Goal: Information Seeking & Learning: Get advice/opinions

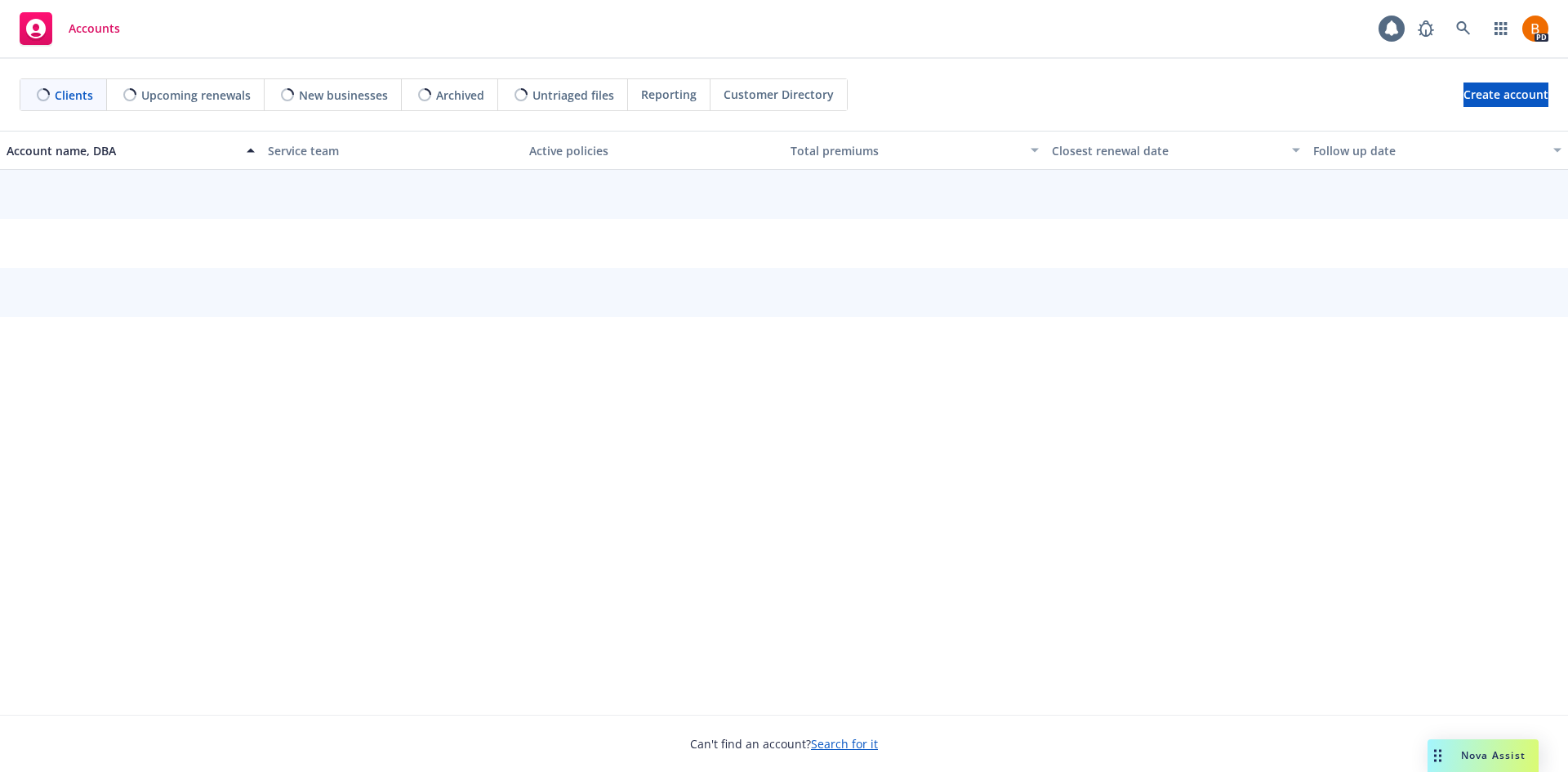
click at [1477, 757] on span "Nova Assist" at bounding box center [1493, 755] width 65 height 14
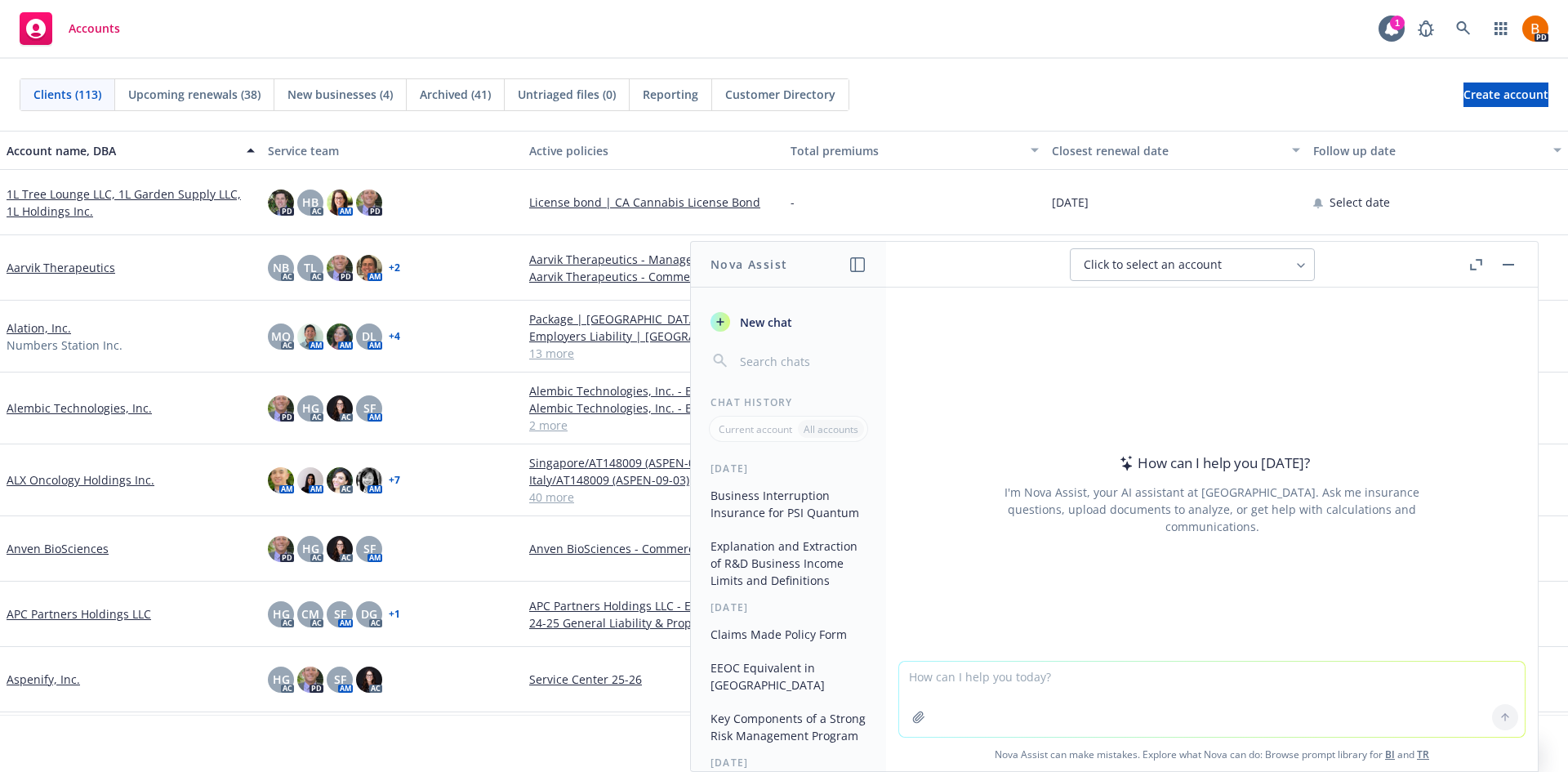
click at [1060, 700] on textarea at bounding box center [1211, 699] width 625 height 75
type textarea "W"
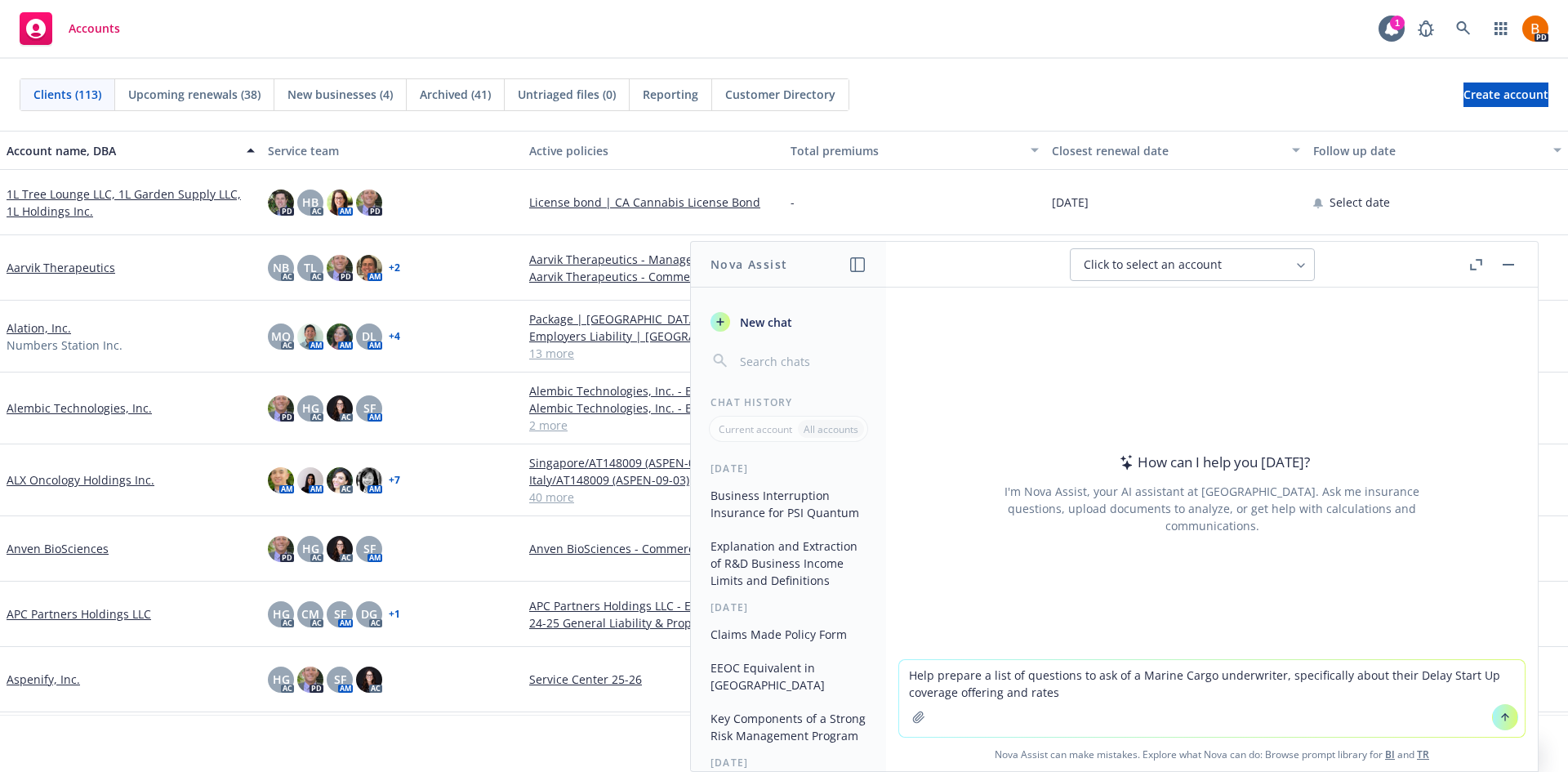
type textarea "Help prepare a list of questions to ask of a Marine Cargo underwriter, specific…"
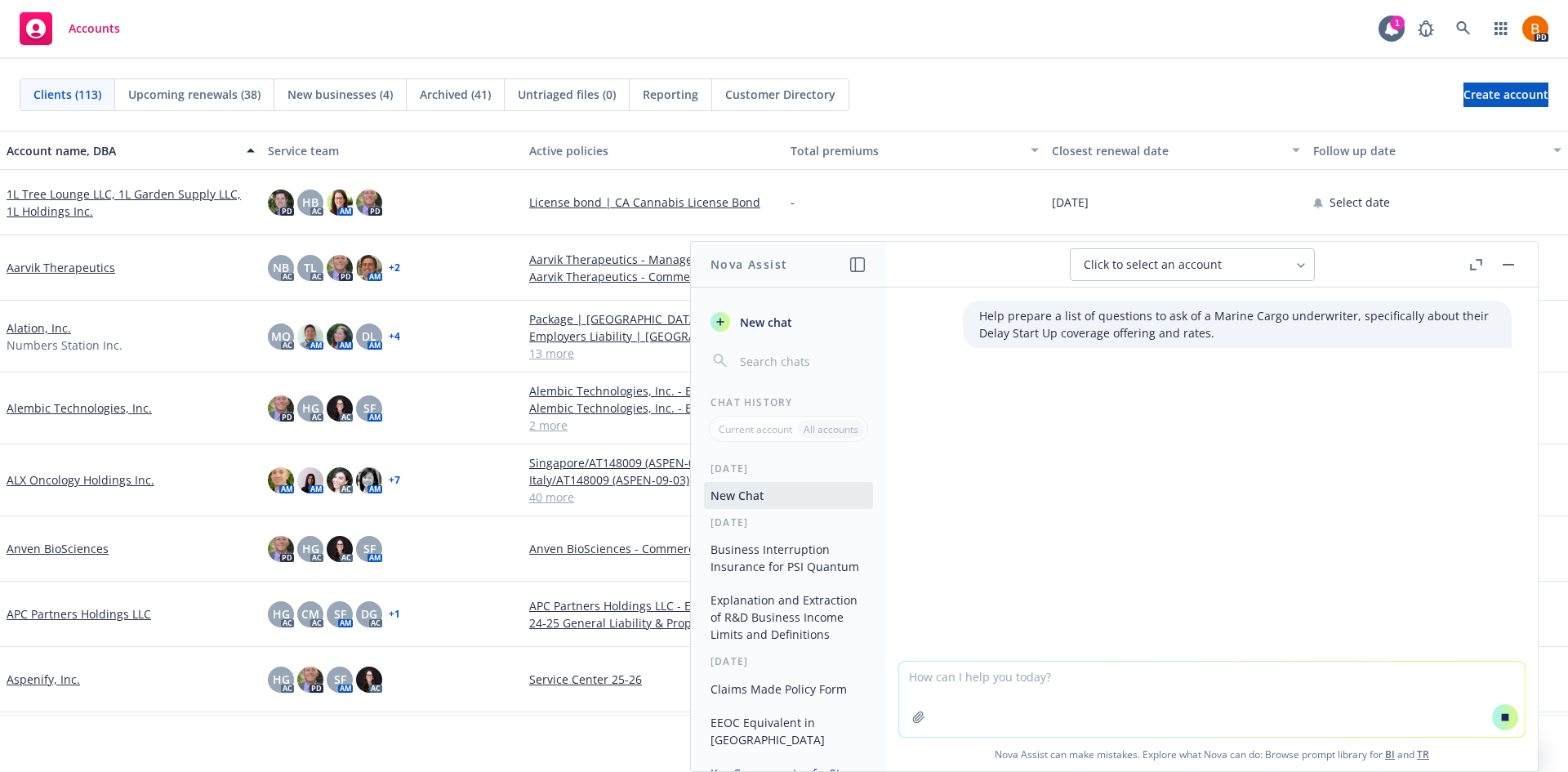
click at [1479, 268] on icon "button" at bounding box center [1476, 265] width 12 height 12
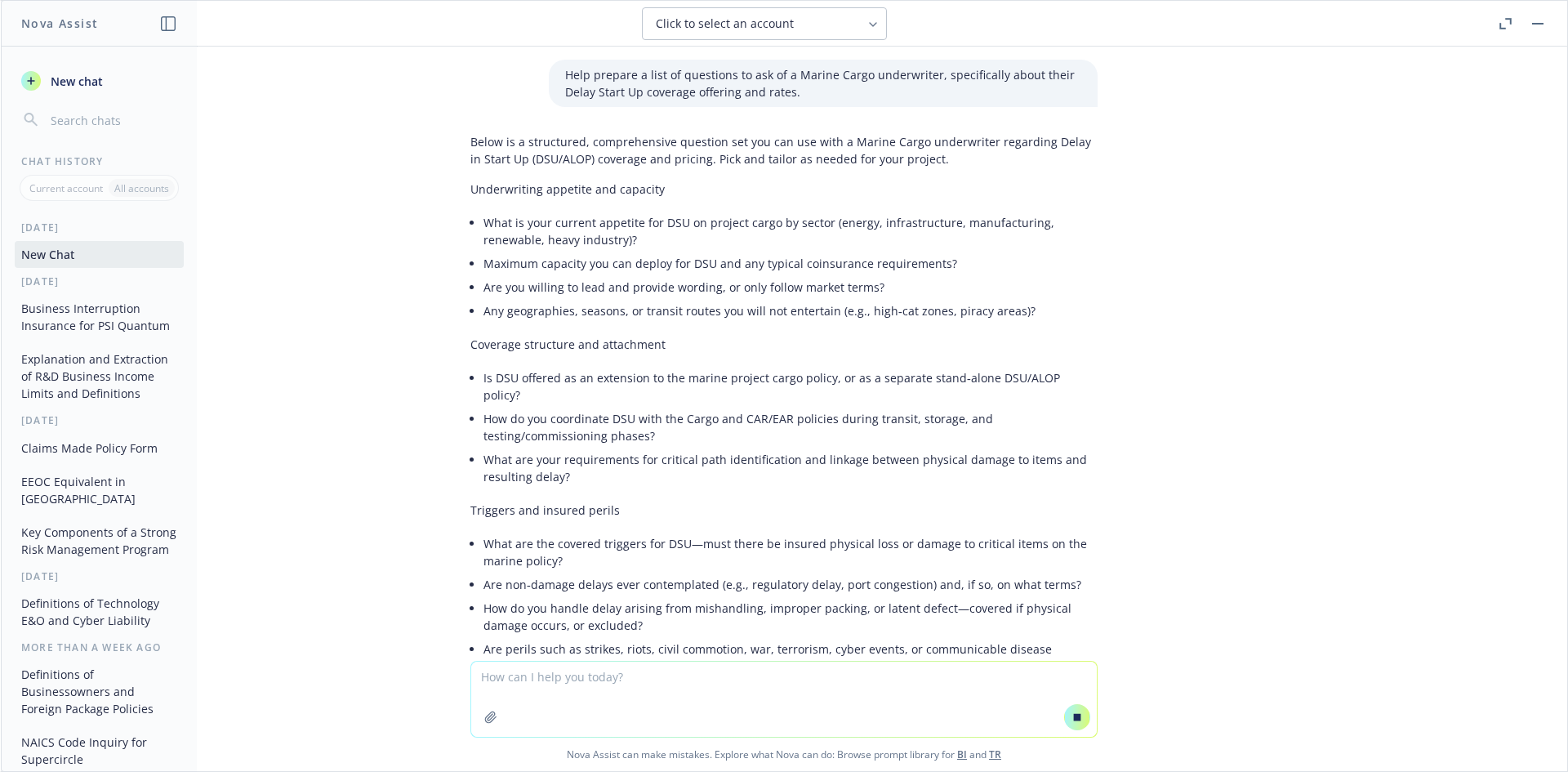
scroll to position [82, 0]
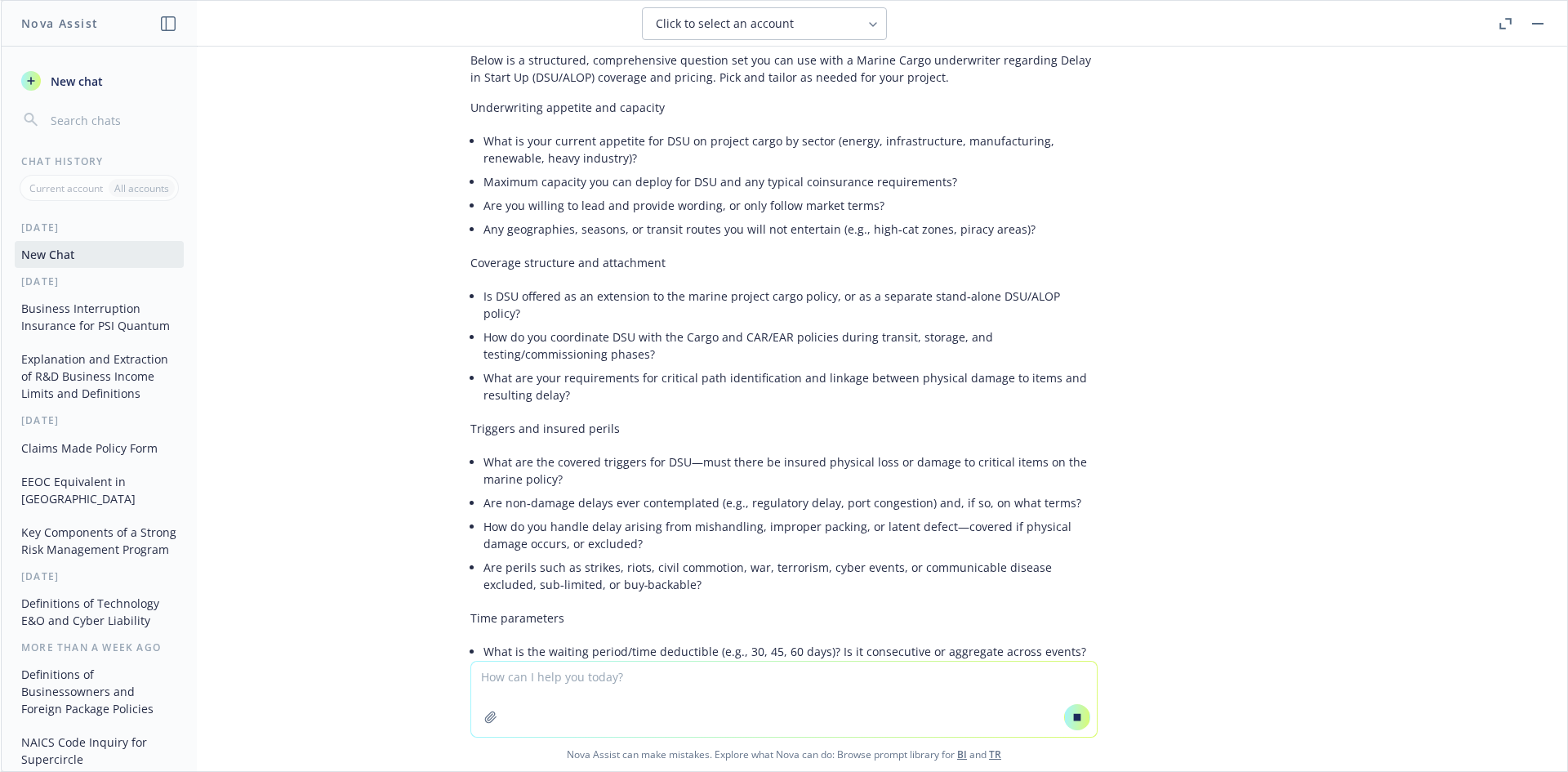
drag, startPoint x: 1092, startPoint y: 296, endPoint x: 1137, endPoint y: 307, distance: 46.3
click at [1137, 307] on div "Help prepare a list of questions to ask of a Marine Cargo underwriter, specific…" at bounding box center [784, 353] width 1566 height 615
click at [993, 291] on li "Is DSU offered as an extension to the marine project cargo policy, or as a sepa…" at bounding box center [790, 305] width 614 height 41
drag, startPoint x: 1029, startPoint y: 296, endPoint x: 1064, endPoint y: 281, distance: 38.1
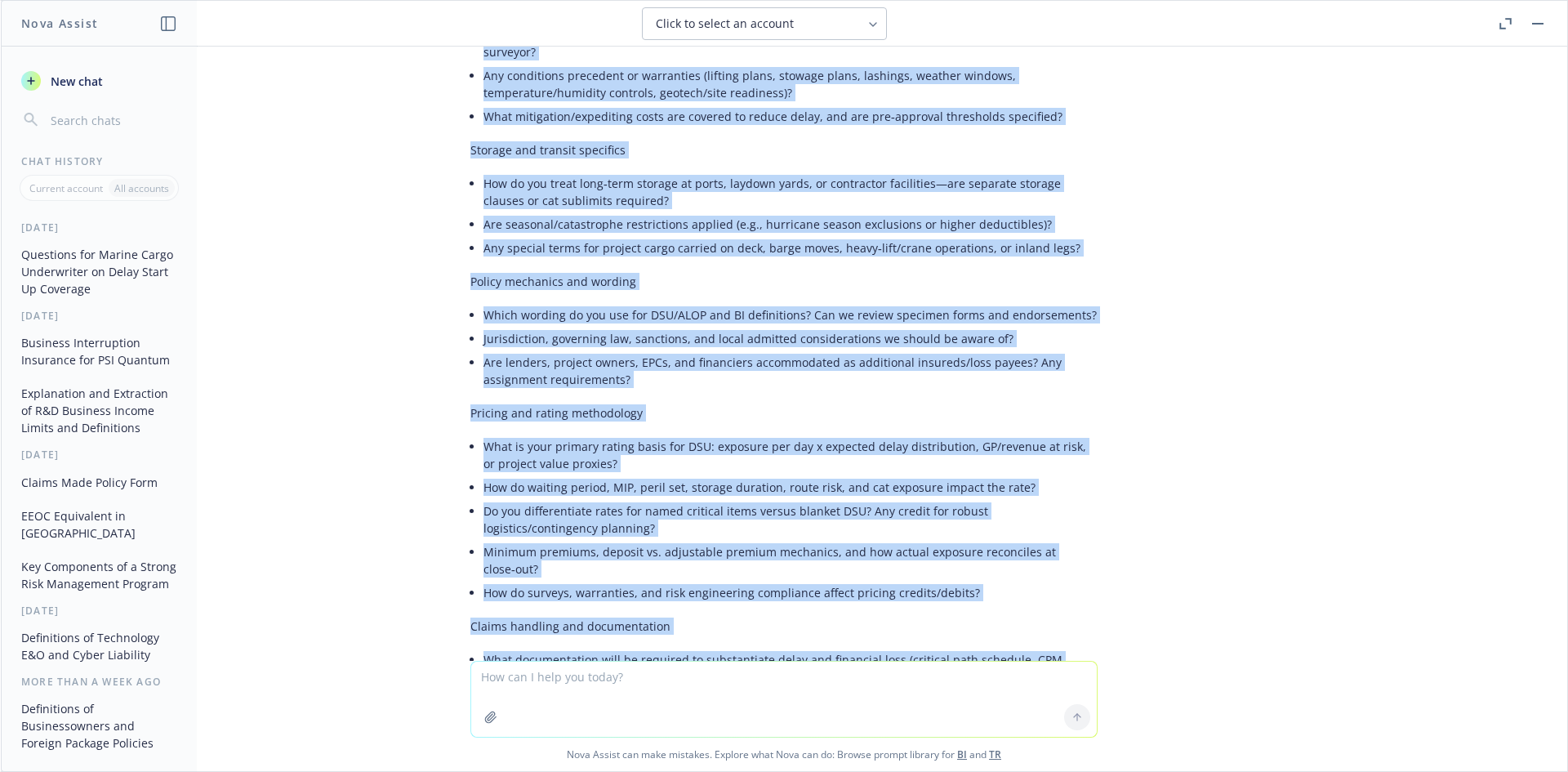
scroll to position [0, 0]
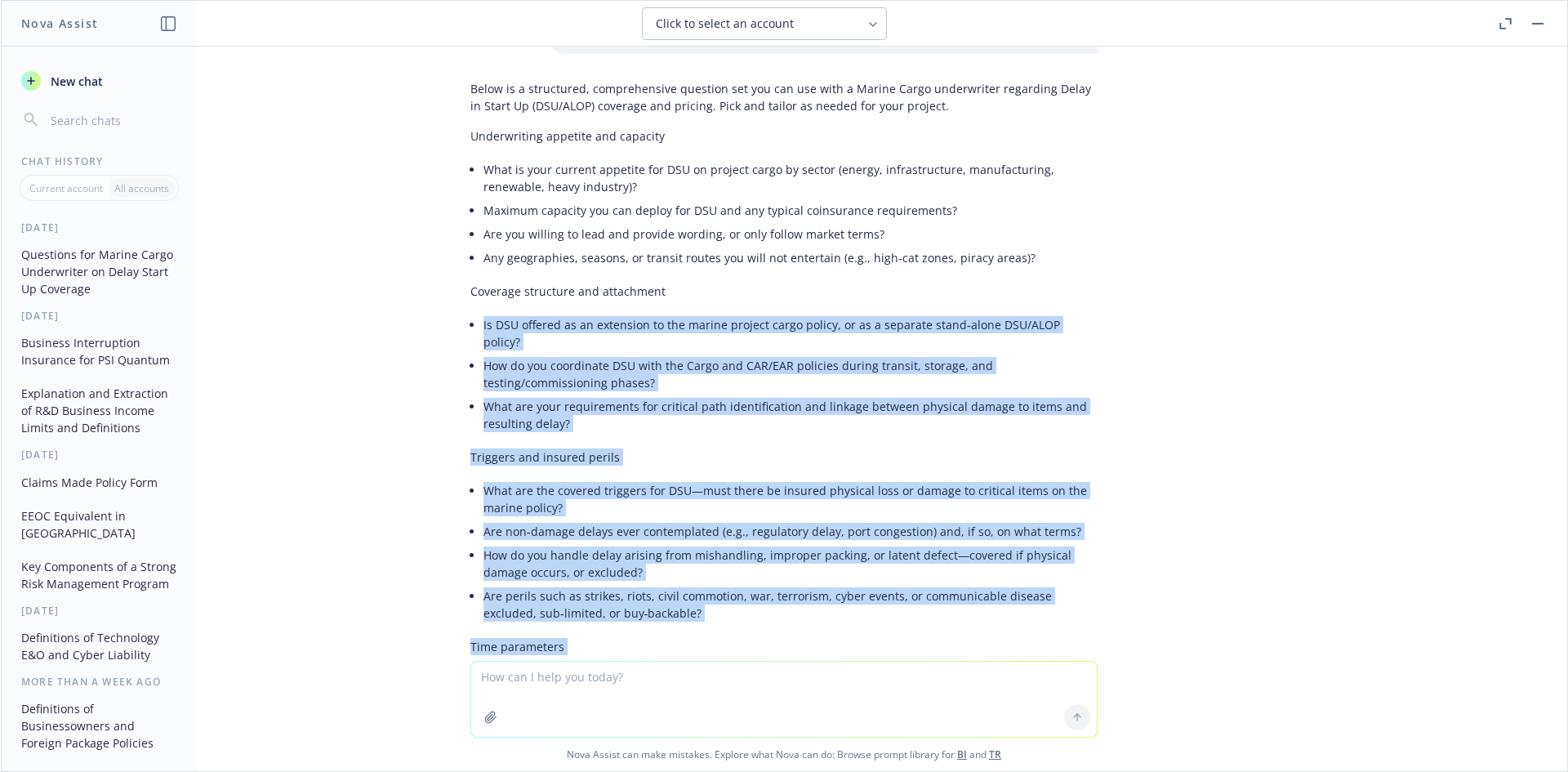
click at [1117, 504] on div "Help prepare a list of questions to ask of a Marine Cargo underwriter, specific…" at bounding box center [784, 353] width 1566 height 615
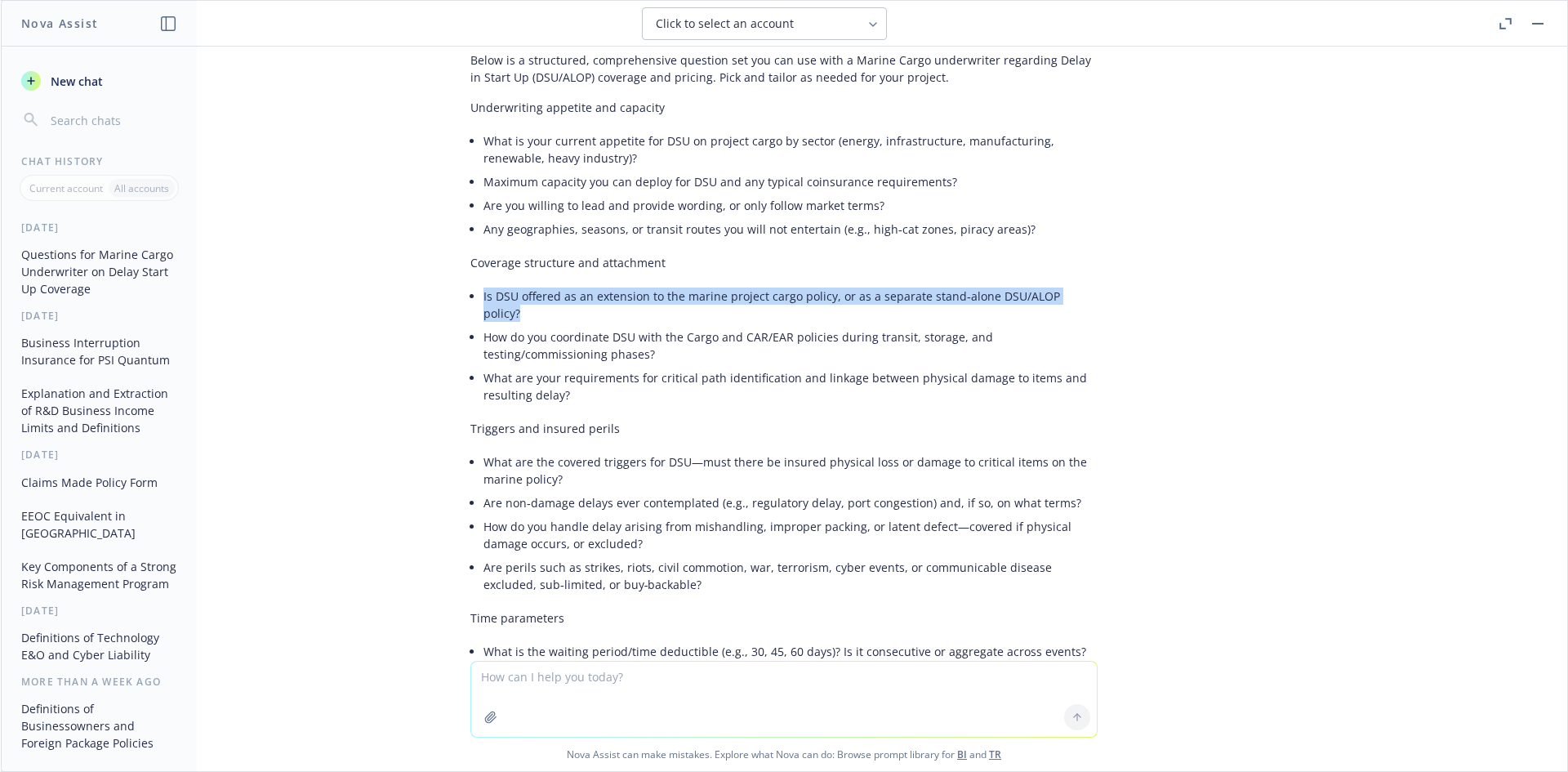
drag, startPoint x: 1080, startPoint y: 294, endPoint x: 441, endPoint y: 305, distance: 639.1
click at [441, 305] on div "Help prepare a list of questions to ask of a Marine Cargo underwriter, specific…" at bounding box center [784, 353] width 1566 height 615
copy li "Is DSU offered as an extension to the marine project cargo policy, or as a sepa…"
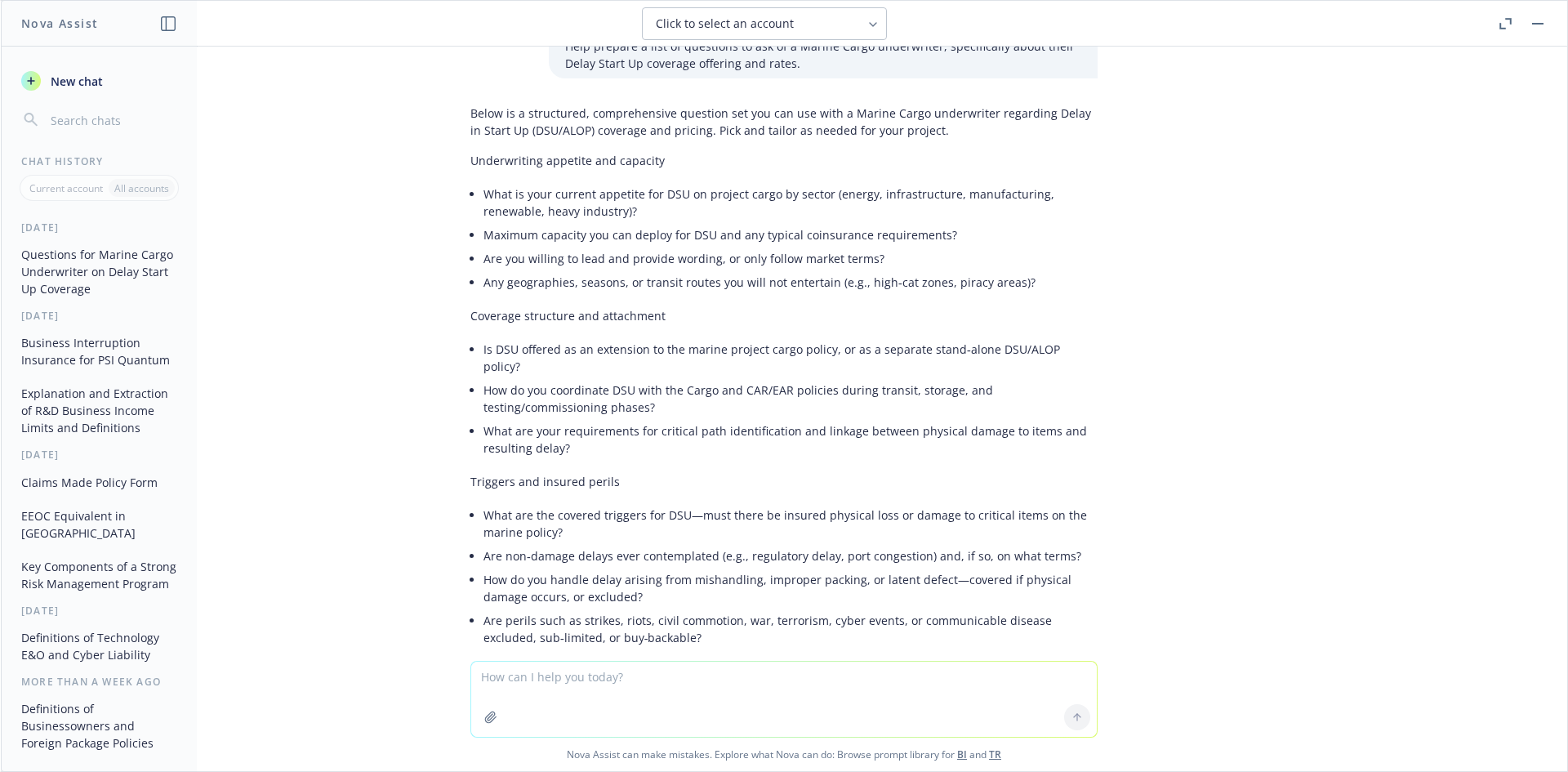
scroll to position [0, 0]
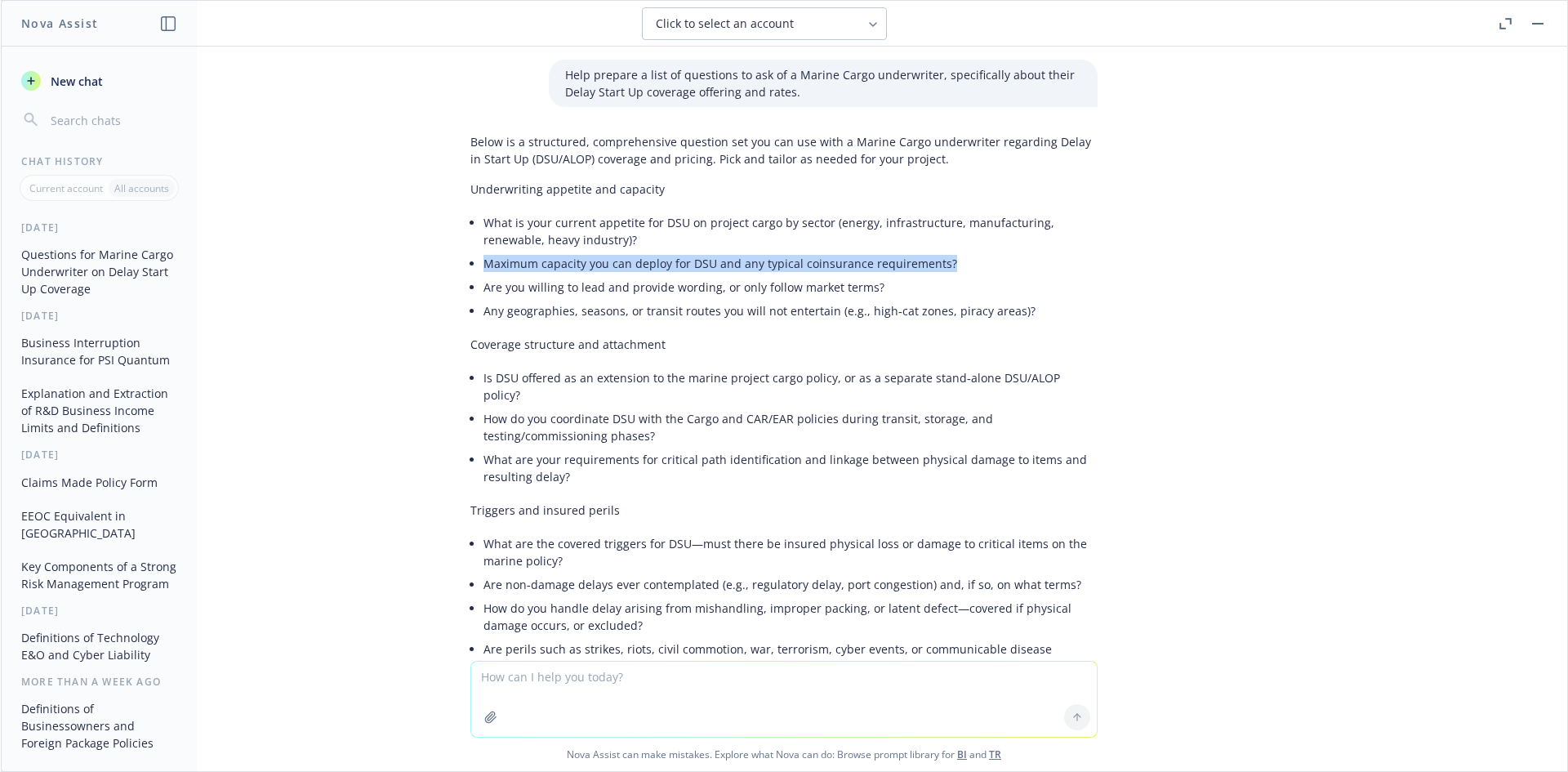
drag, startPoint x: 957, startPoint y: 267, endPoint x: 470, endPoint y: 268, distance: 487.0
copy li "Maximum capacity you can deploy for DSU and any typical coinsurance requirement…"
click at [687, 268] on li "Maximum capacity you can deploy for DSU and any typical coinsurance requirement…" at bounding box center [790, 264] width 614 height 24
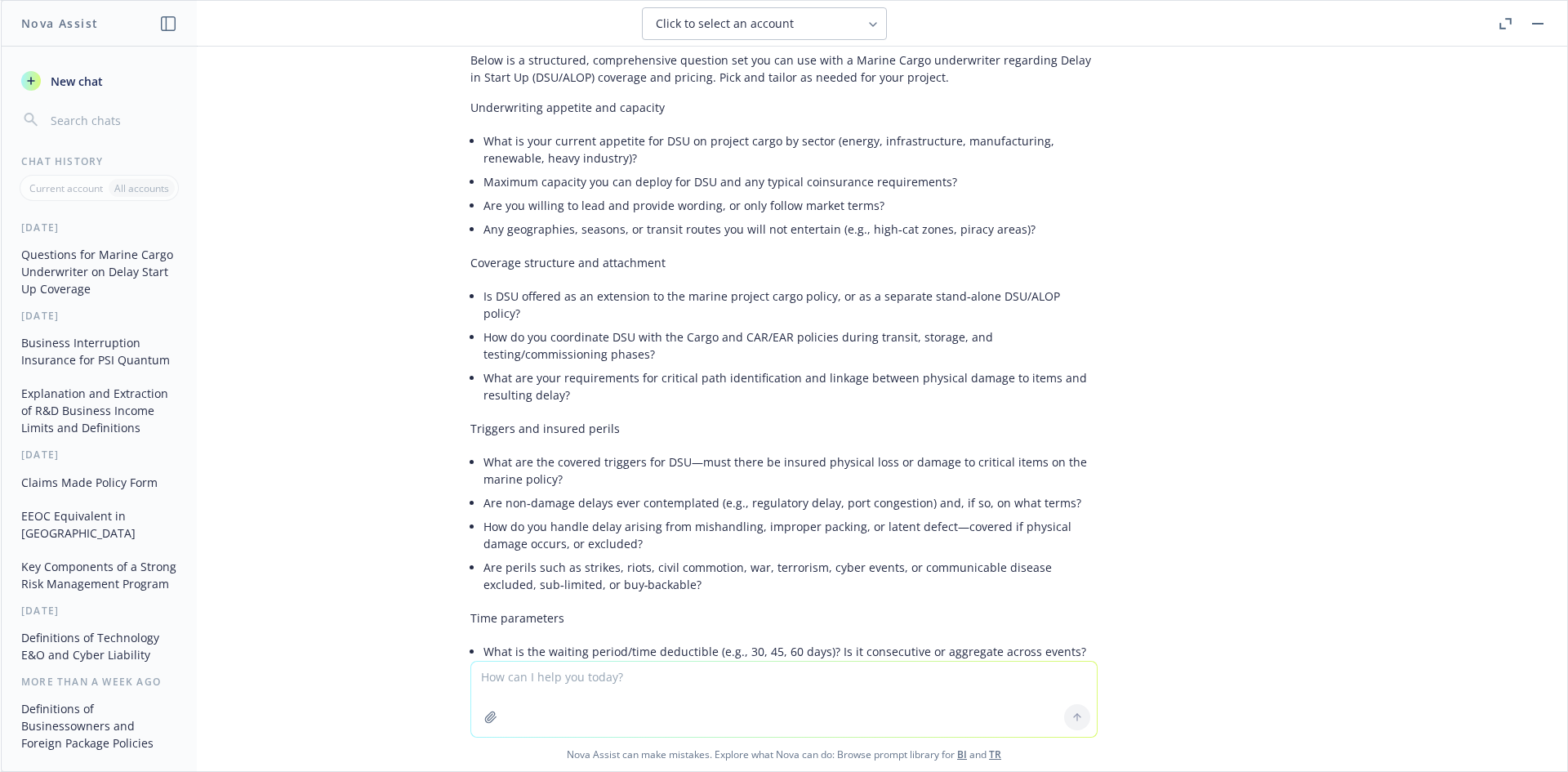
scroll to position [163, 0]
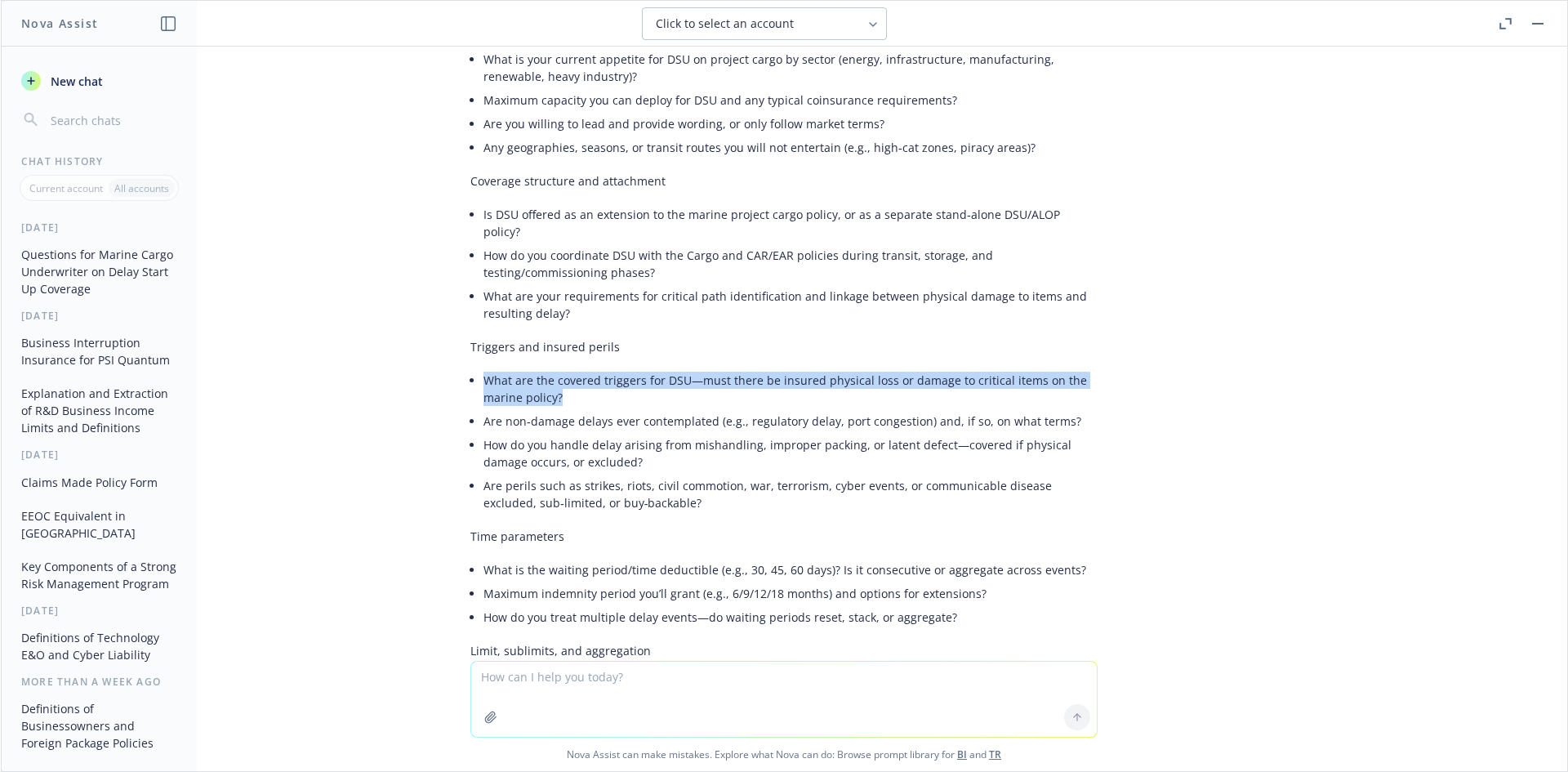
drag, startPoint x: 563, startPoint y: 379, endPoint x: 473, endPoint y: 369, distance: 90.6
click at [484, 369] on li "What are the covered triggers for DSU—must there be insured physical loss or da…" at bounding box center [790, 389] width 614 height 41
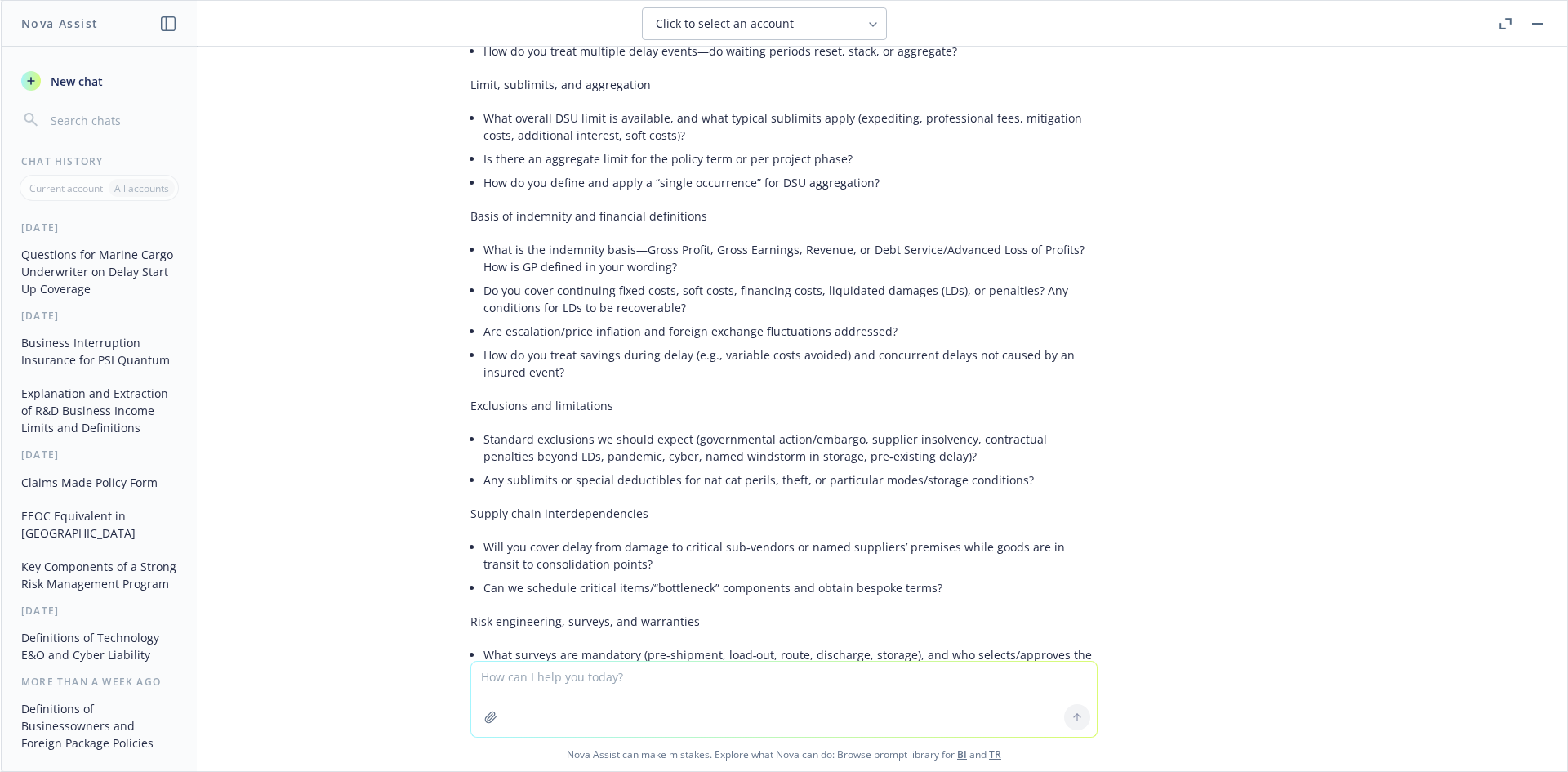
scroll to position [736, 0]
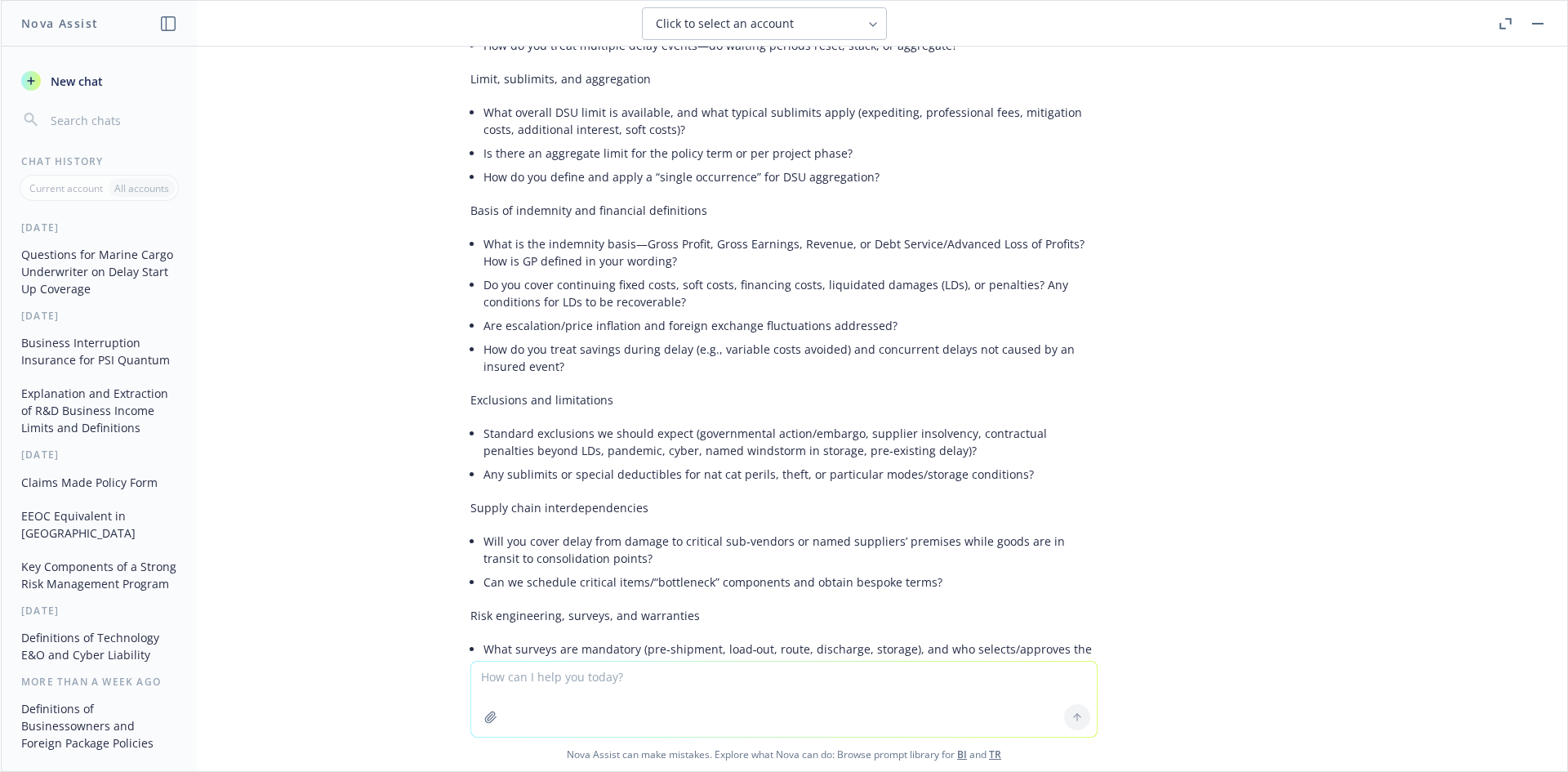
click at [75, 31] on h1 "Nova Assist" at bounding box center [60, 23] width 77 height 17
click at [55, 27] on h1 "Nova Assist" at bounding box center [60, 23] width 77 height 17
click at [1492, 27] on div "Click to select an account" at bounding box center [764, 23] width 1462 height 32
click at [1519, 26] on div at bounding box center [1521, 24] width 52 height 20
click at [1501, 28] on icon "button" at bounding box center [1502, 26] width 6 height 6
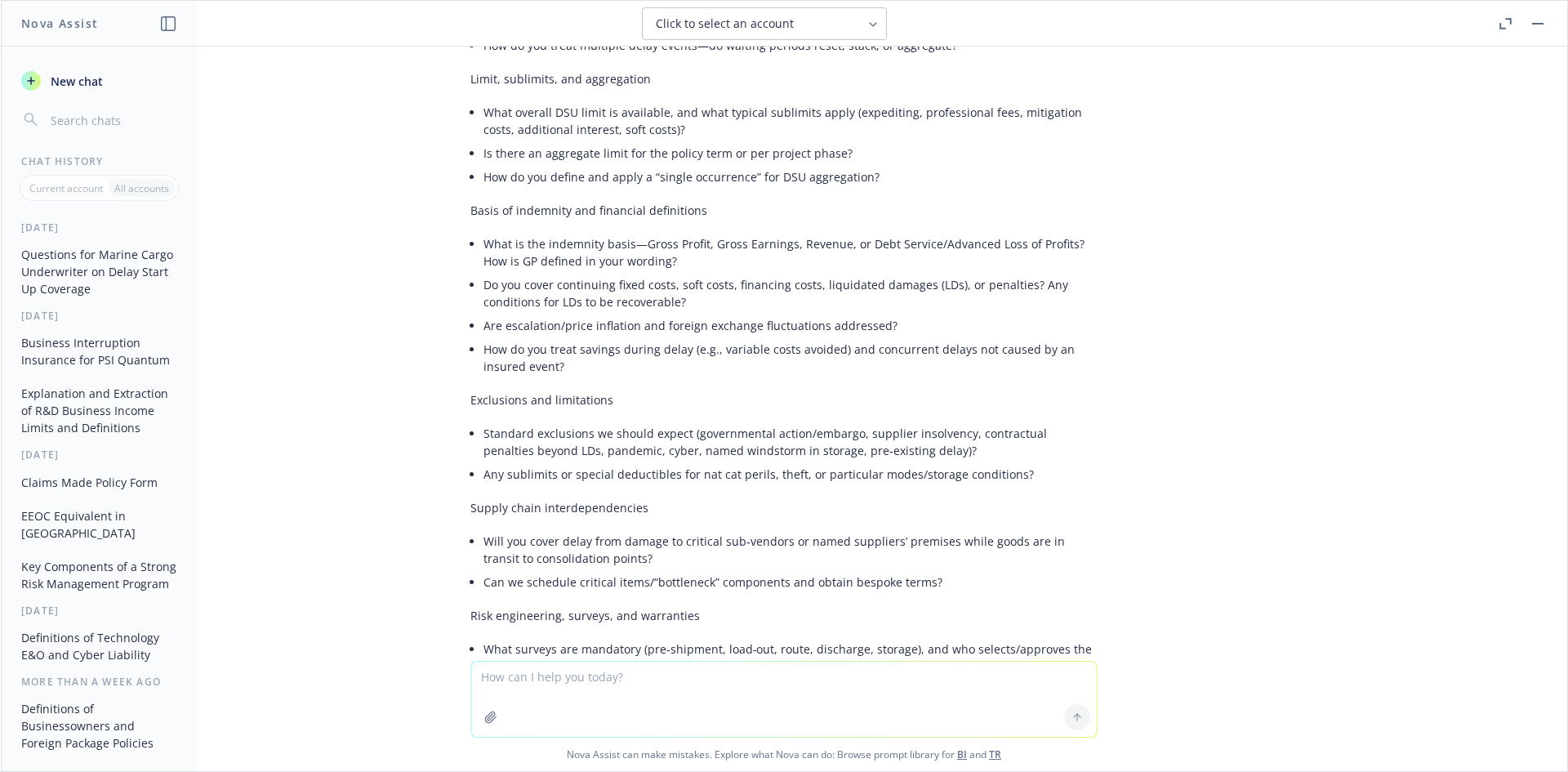
scroll to position [787, 0]
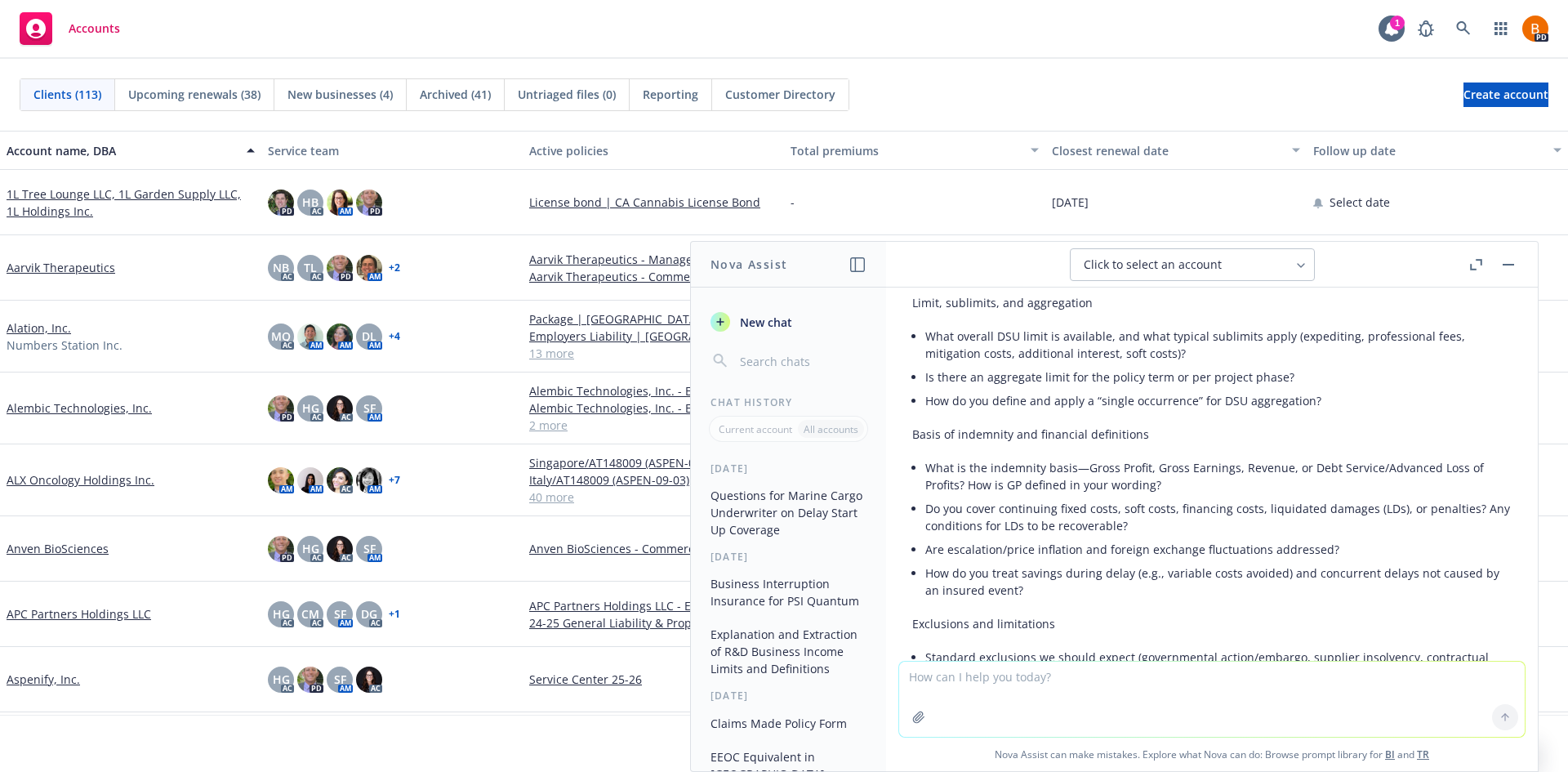
click at [1515, 267] on button "button" at bounding box center [1508, 265] width 20 height 20
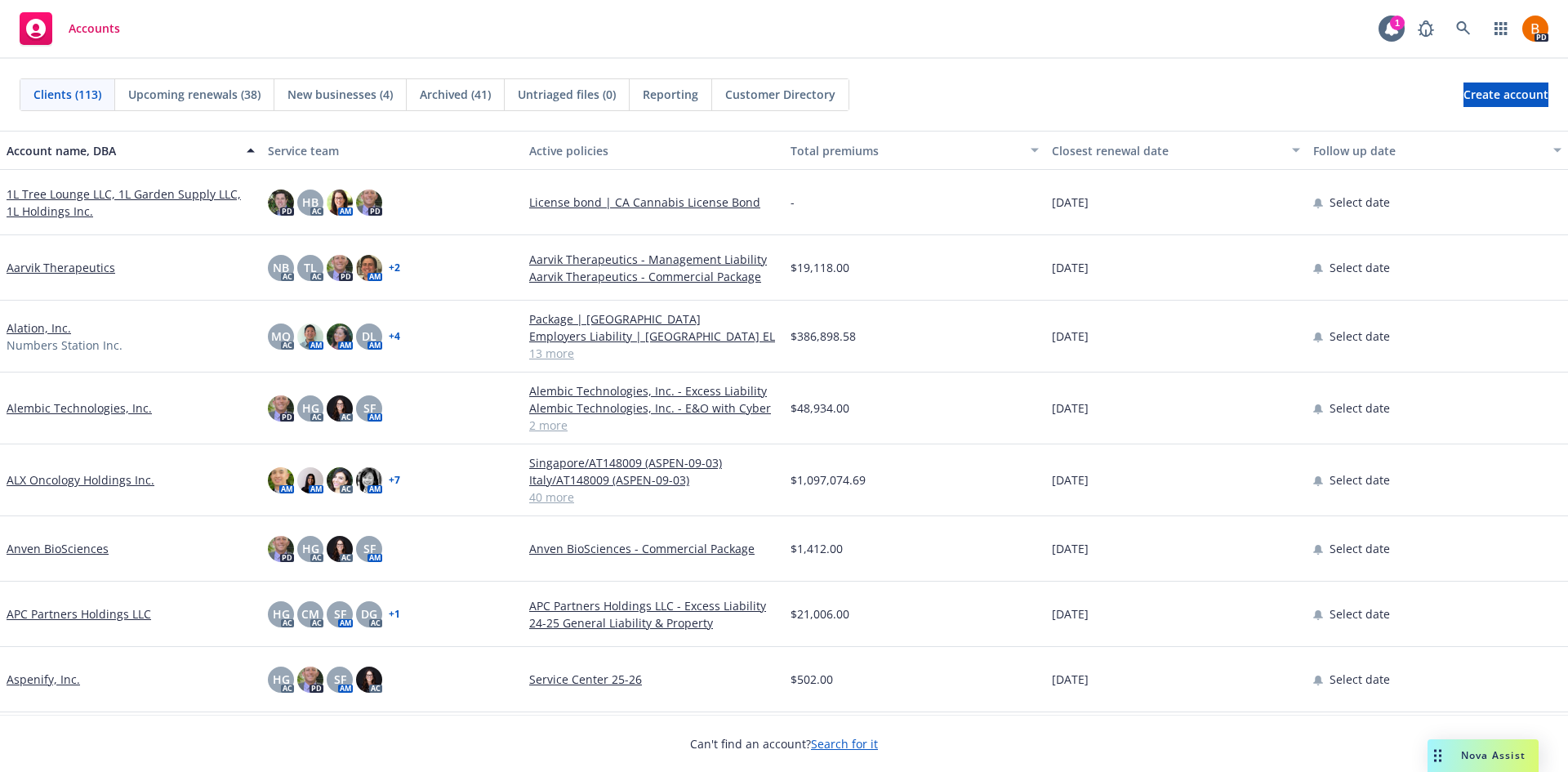
click at [74, 30] on span "Accounts" at bounding box center [94, 28] width 51 height 13
click at [1511, 753] on span "Nova Assist" at bounding box center [1493, 755] width 65 height 14
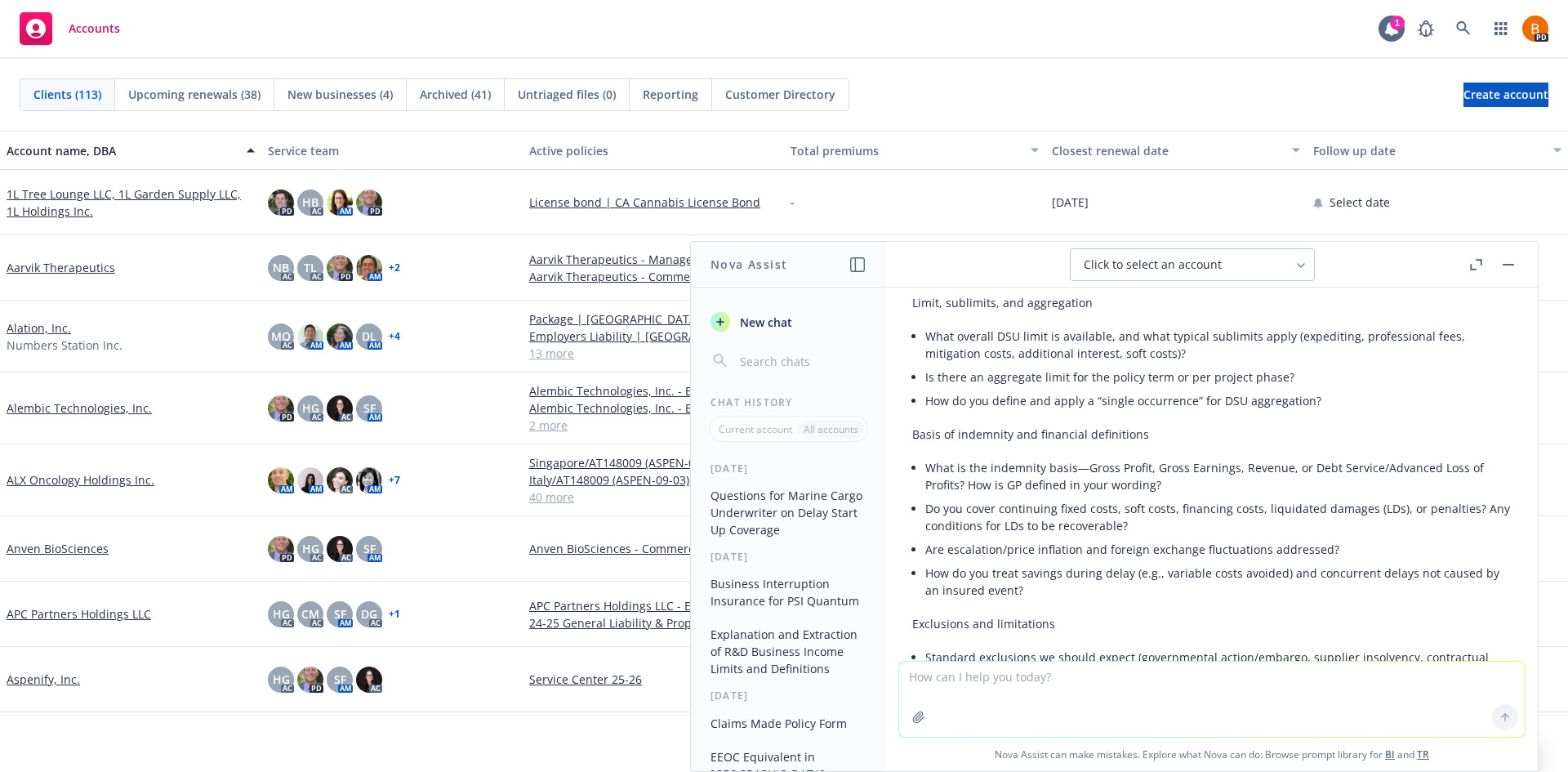
click at [767, 314] on span "New chat" at bounding box center [764, 322] width 55 height 17
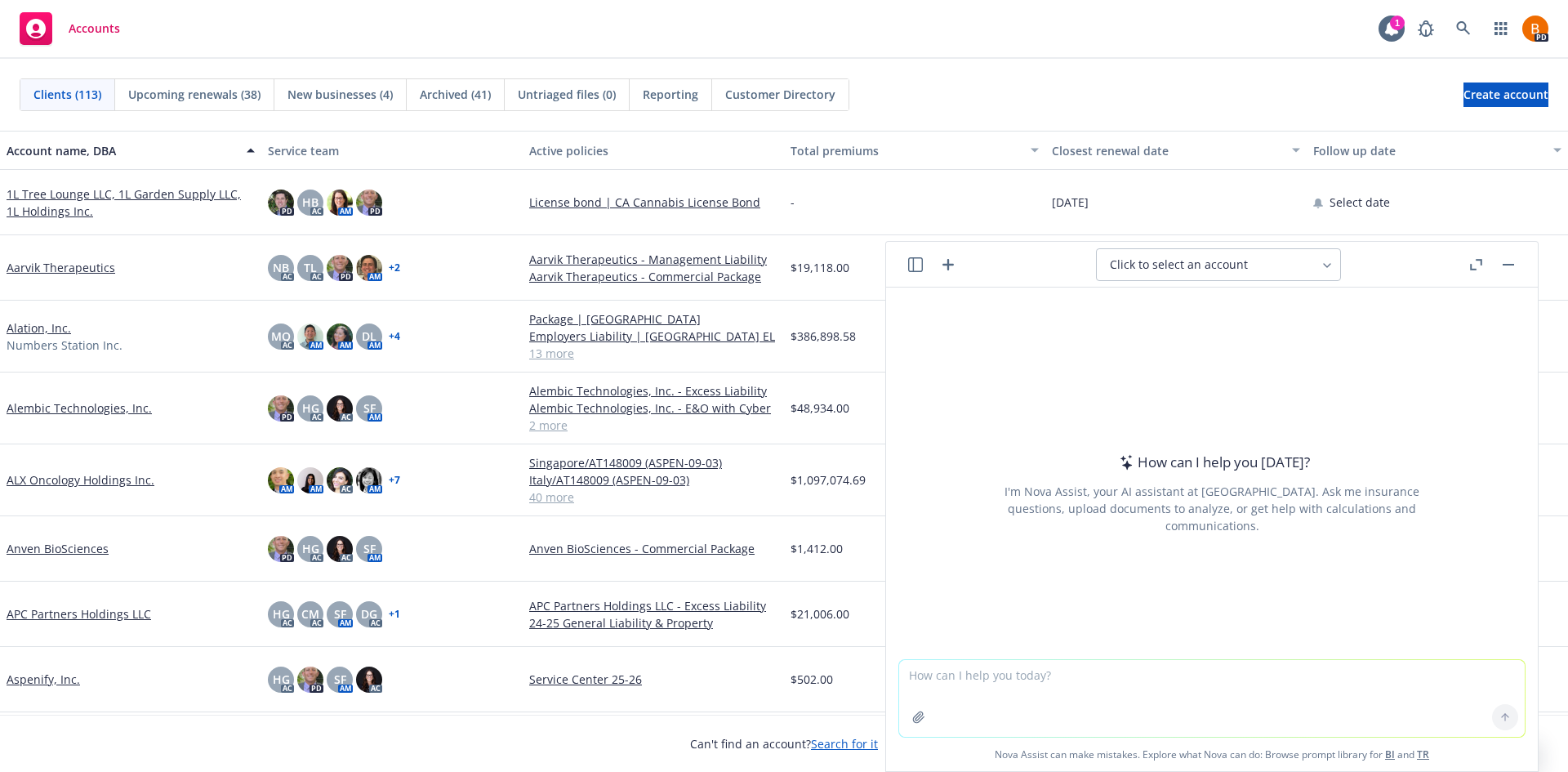
click at [1237, 257] on span "Click to select an account" at bounding box center [1179, 265] width 138 height 17
click at [1231, 317] on input "search" at bounding box center [1229, 308] width 205 height 31
type input "Clay"
click at [951, 267] on icon "button" at bounding box center [948, 265] width 20 height 20
click at [1468, 270] on button "button" at bounding box center [1476, 265] width 20 height 20
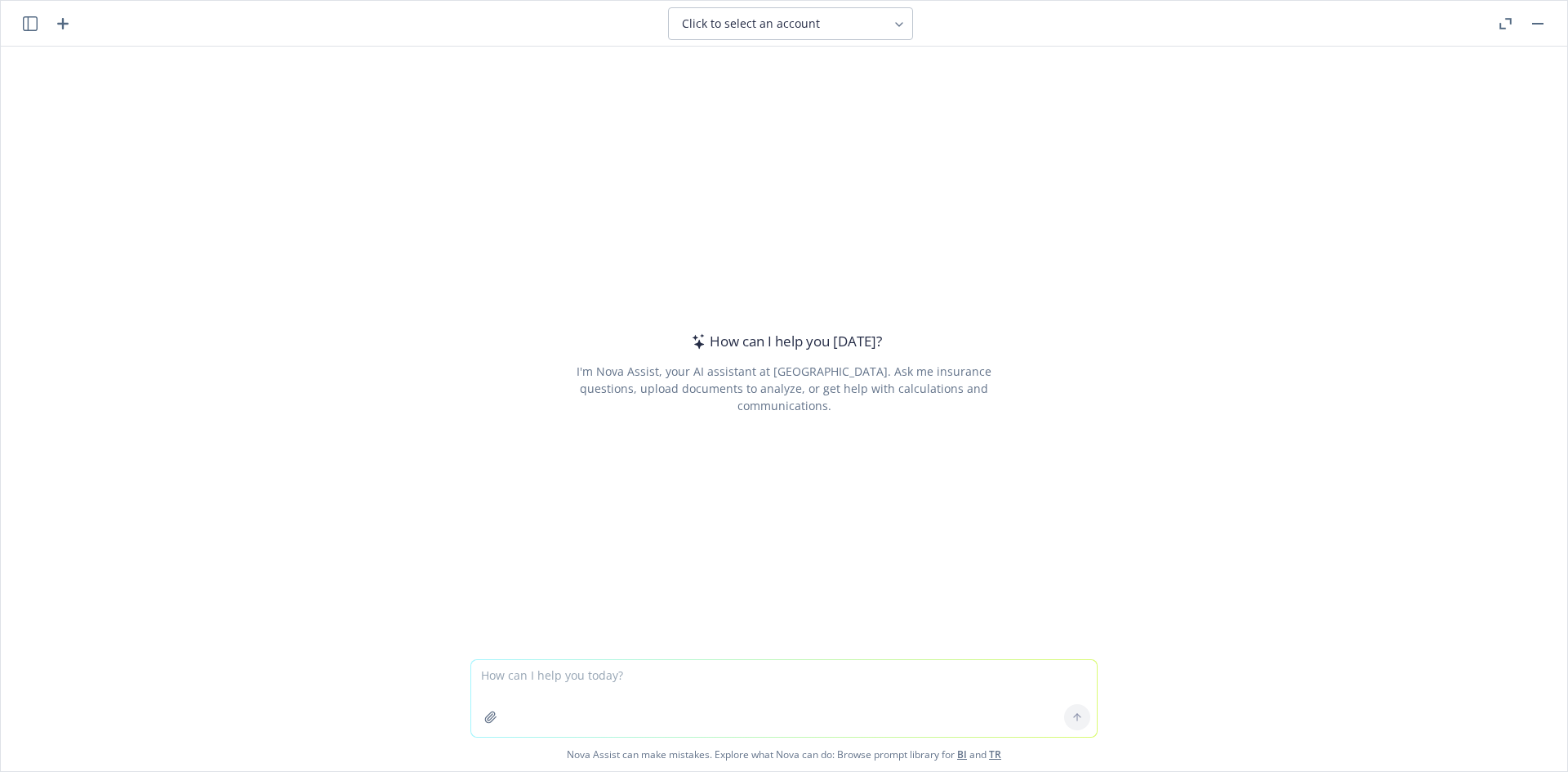
click at [1531, 28] on button "button" at bounding box center [1538, 24] width 20 height 20
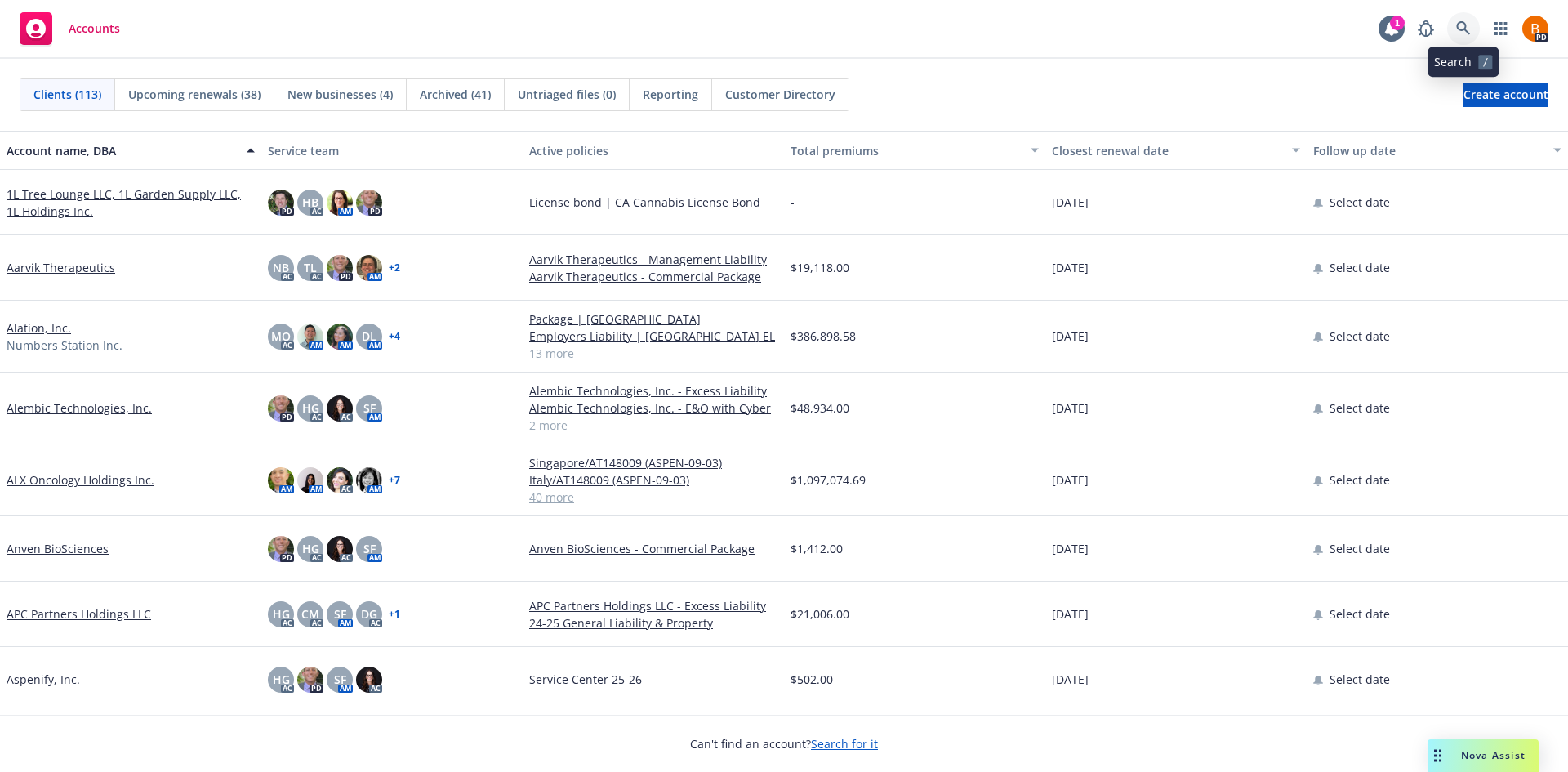
click at [1463, 29] on icon at bounding box center [1463, 29] width 15 height 15
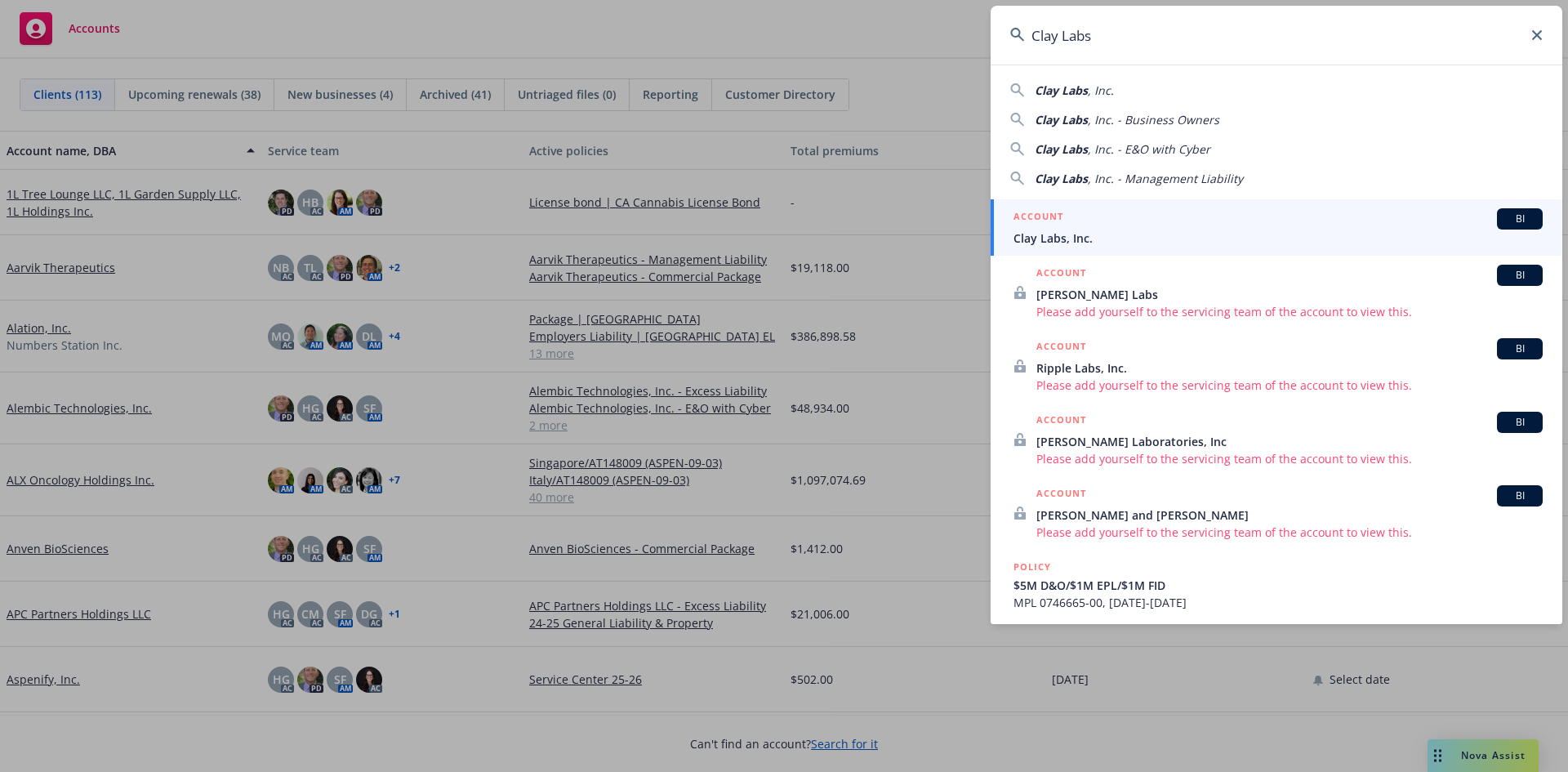
type input "Clay Labs"
click at [1158, 226] on div "ACCOUNT BI" at bounding box center [1278, 219] width 529 height 22
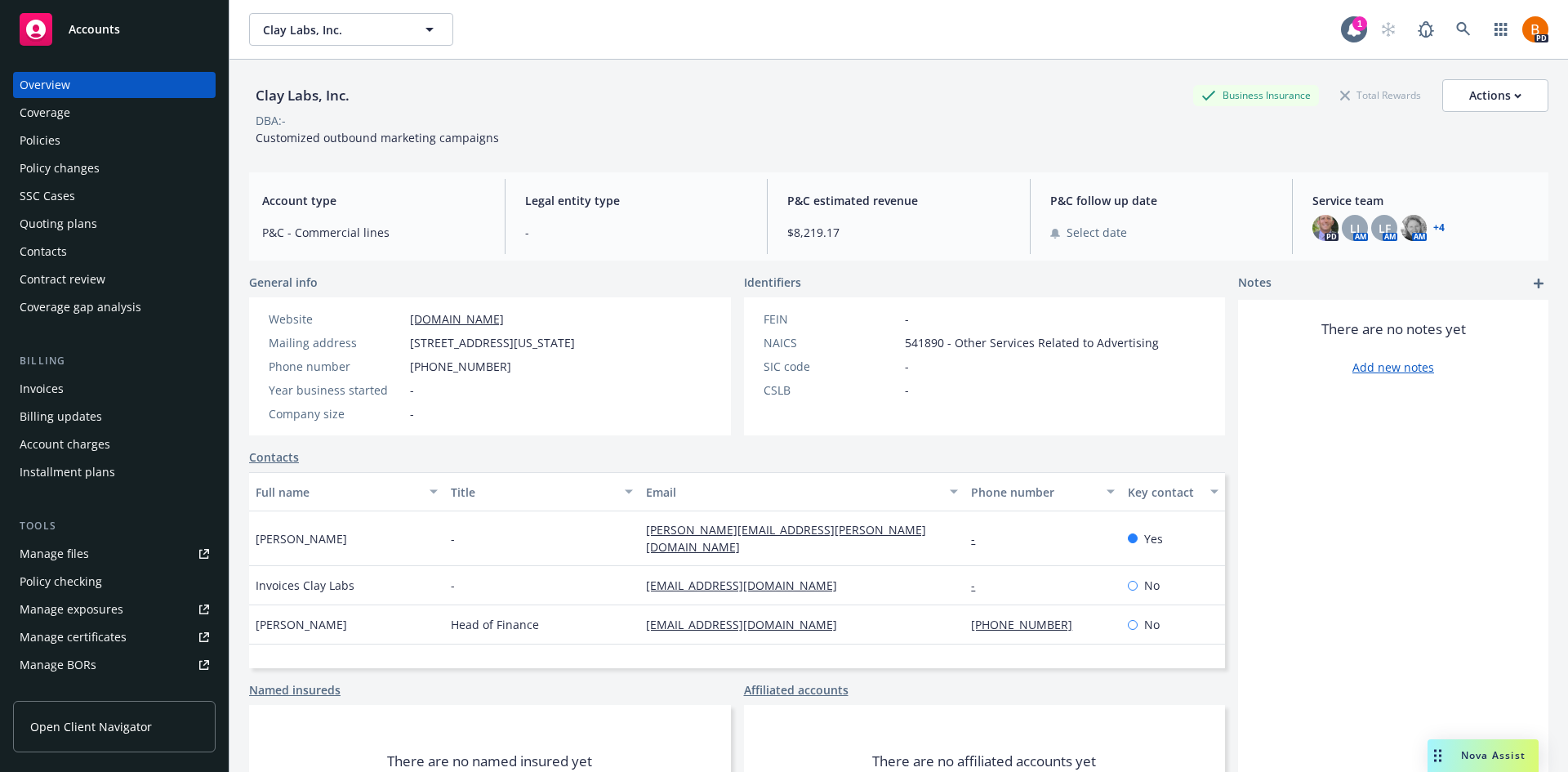
click at [72, 150] on div "Policies" at bounding box center [114, 141] width 190 height 27
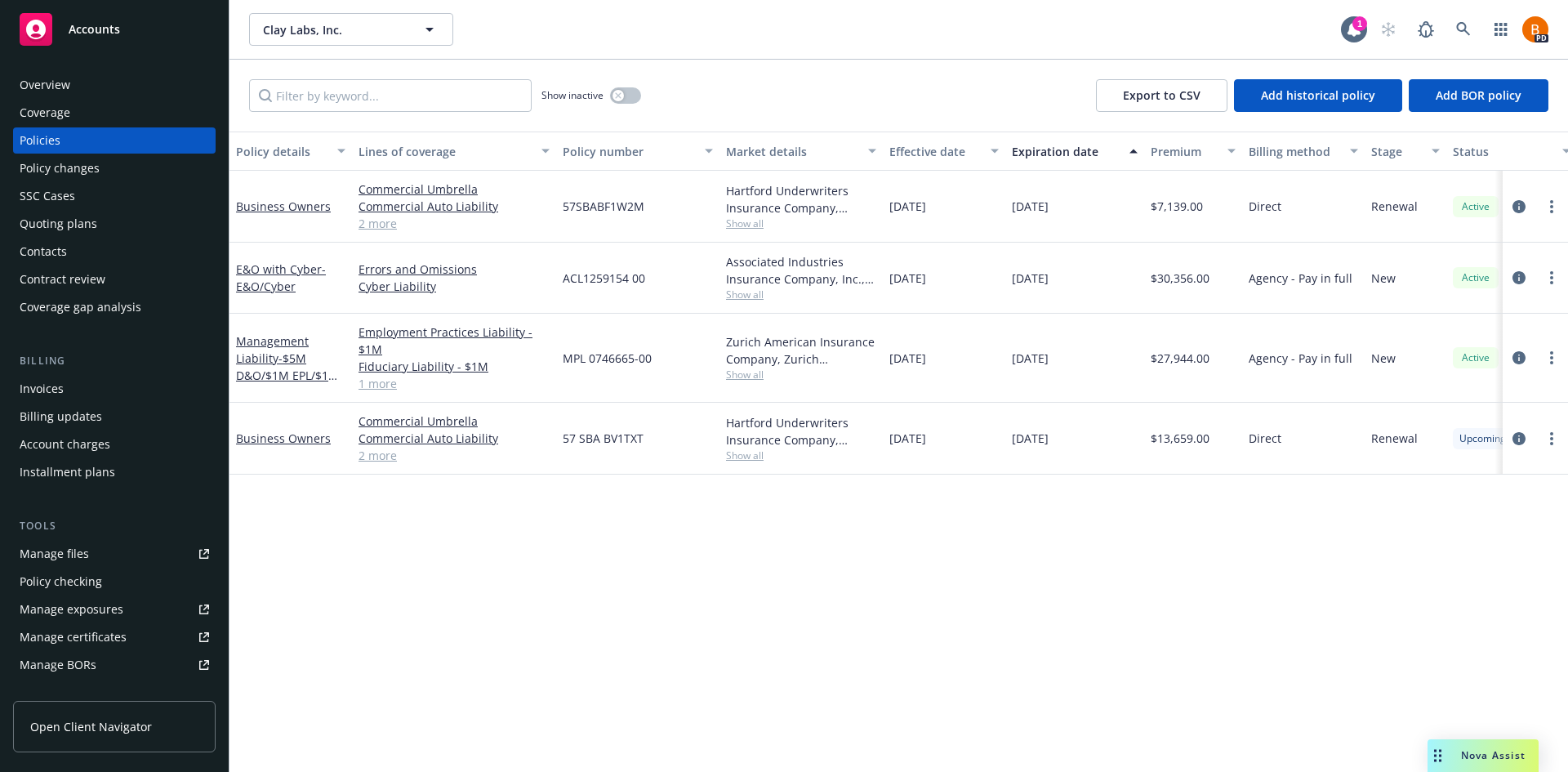
click at [1473, 752] on span "Nova Assist" at bounding box center [1493, 755] width 65 height 14
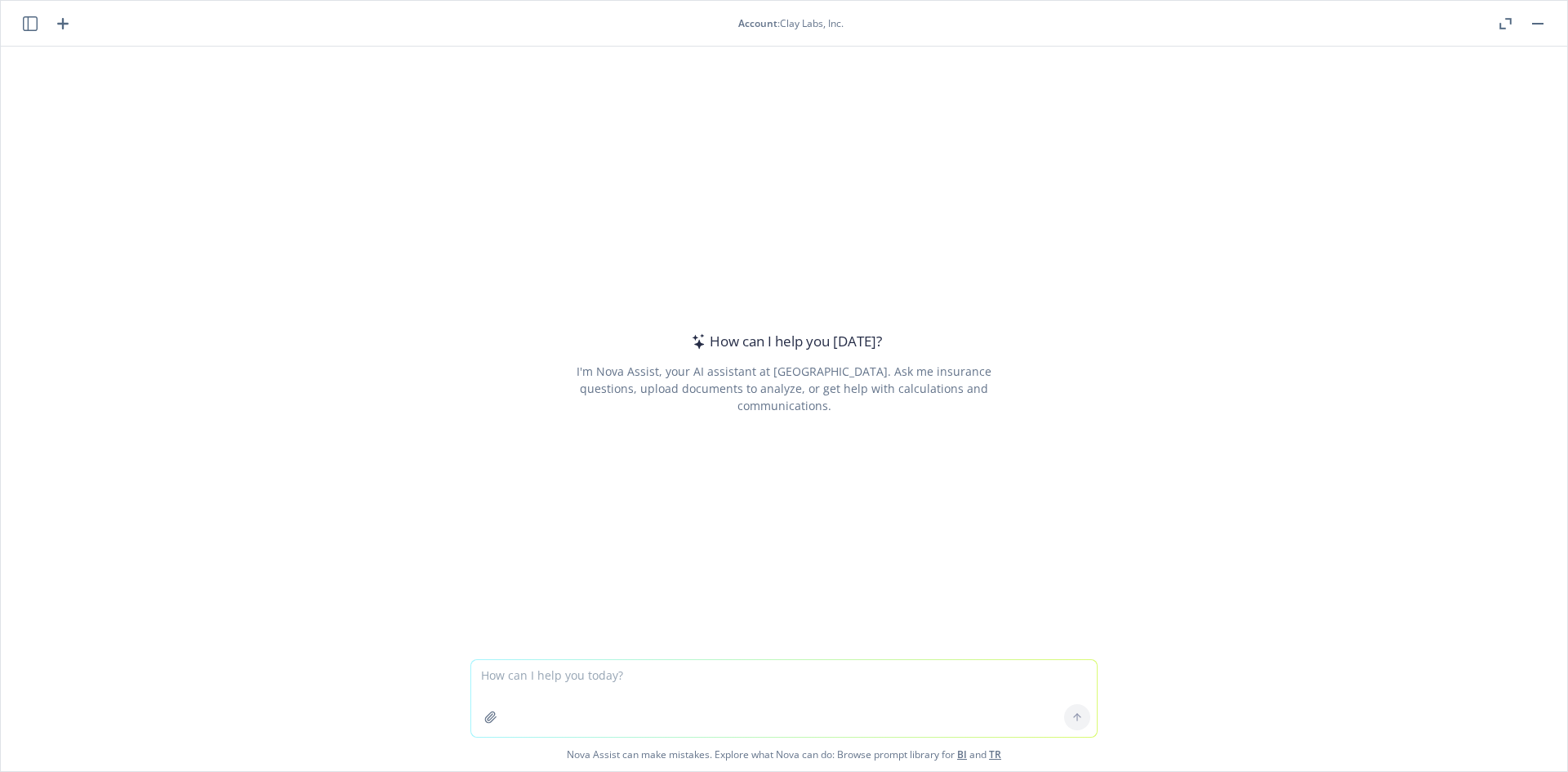
click at [637, 689] on textarea at bounding box center [784, 698] width 625 height 77
click at [490, 721] on icon "button" at bounding box center [491, 717] width 13 height 13
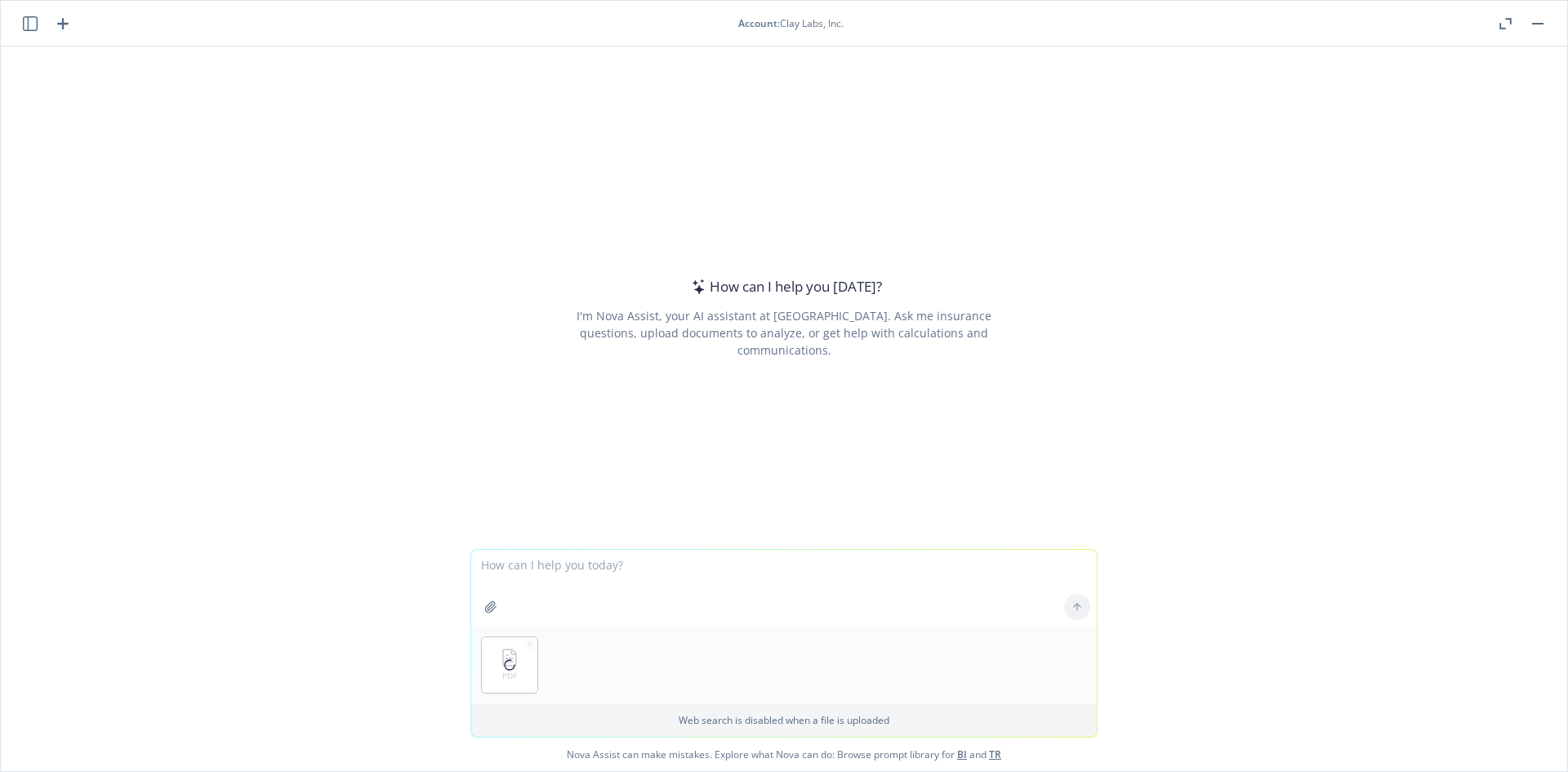
click at [631, 562] on textarea at bounding box center [784, 588] width 625 height 77
type textarea "Review the attached quote for Clay Labs and prepare an email summarizing the co…"
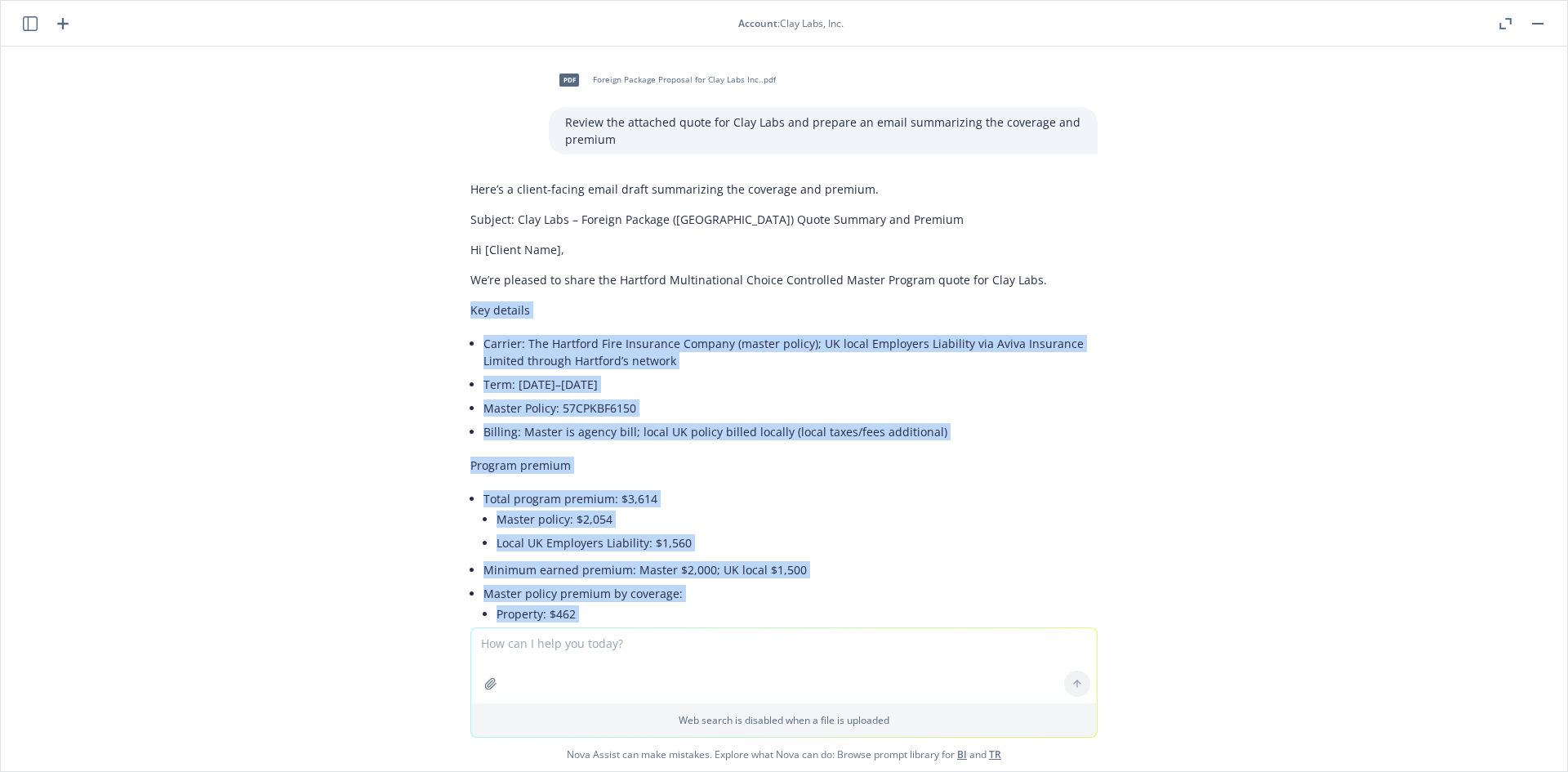
drag, startPoint x: 863, startPoint y: 520, endPoint x: 445, endPoint y: 311, distance: 467.3
copy div "Key details Carrier: The Hartford Fire Insurance Company (master policy); UK lo…"
click at [893, 442] on li "Billing: Master is agency bill; local UK policy billed locally (local taxes/fee…" at bounding box center [790, 432] width 614 height 24
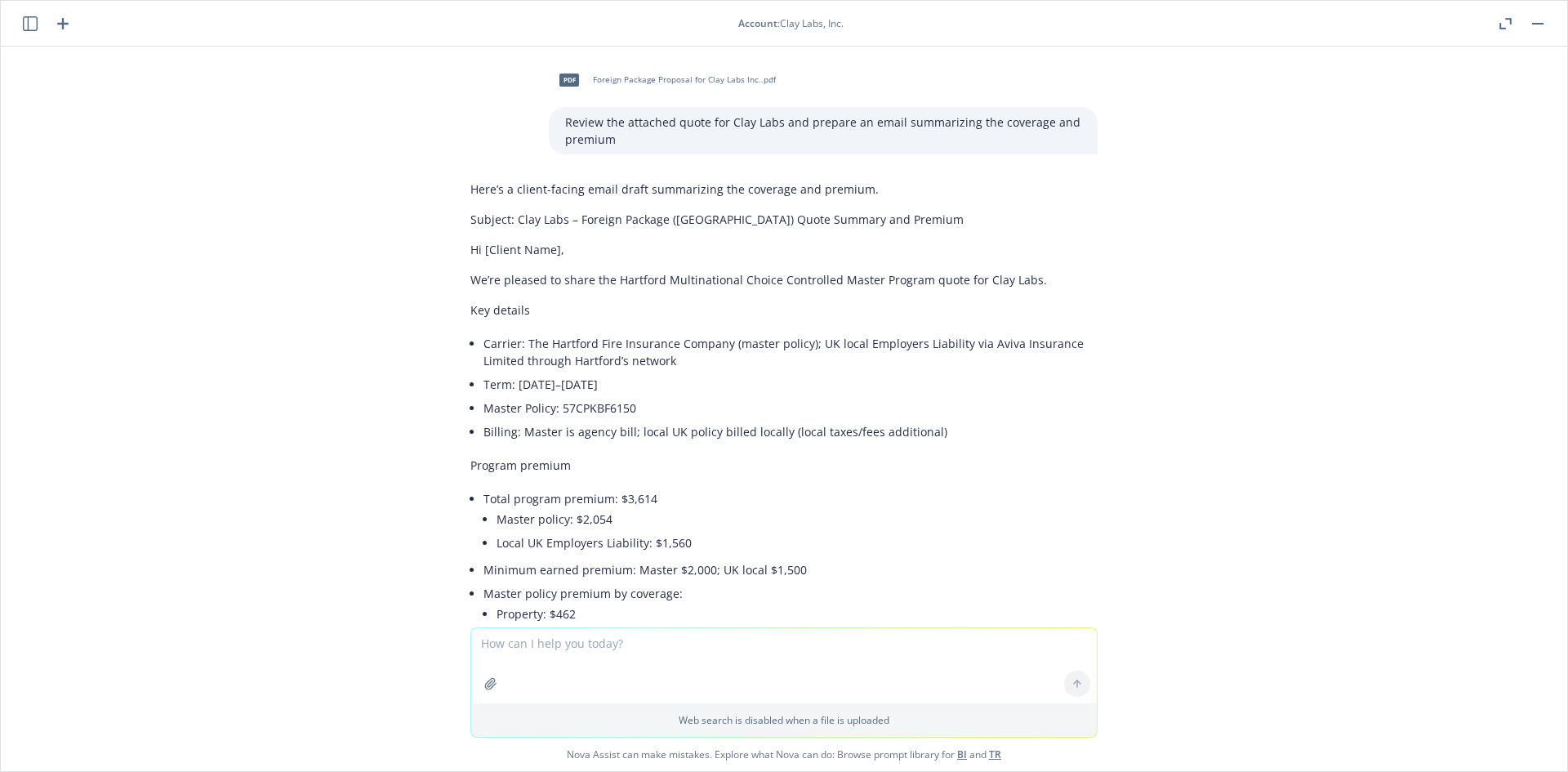
click at [1533, 24] on rect "button" at bounding box center [1538, 24] width 12 height 2
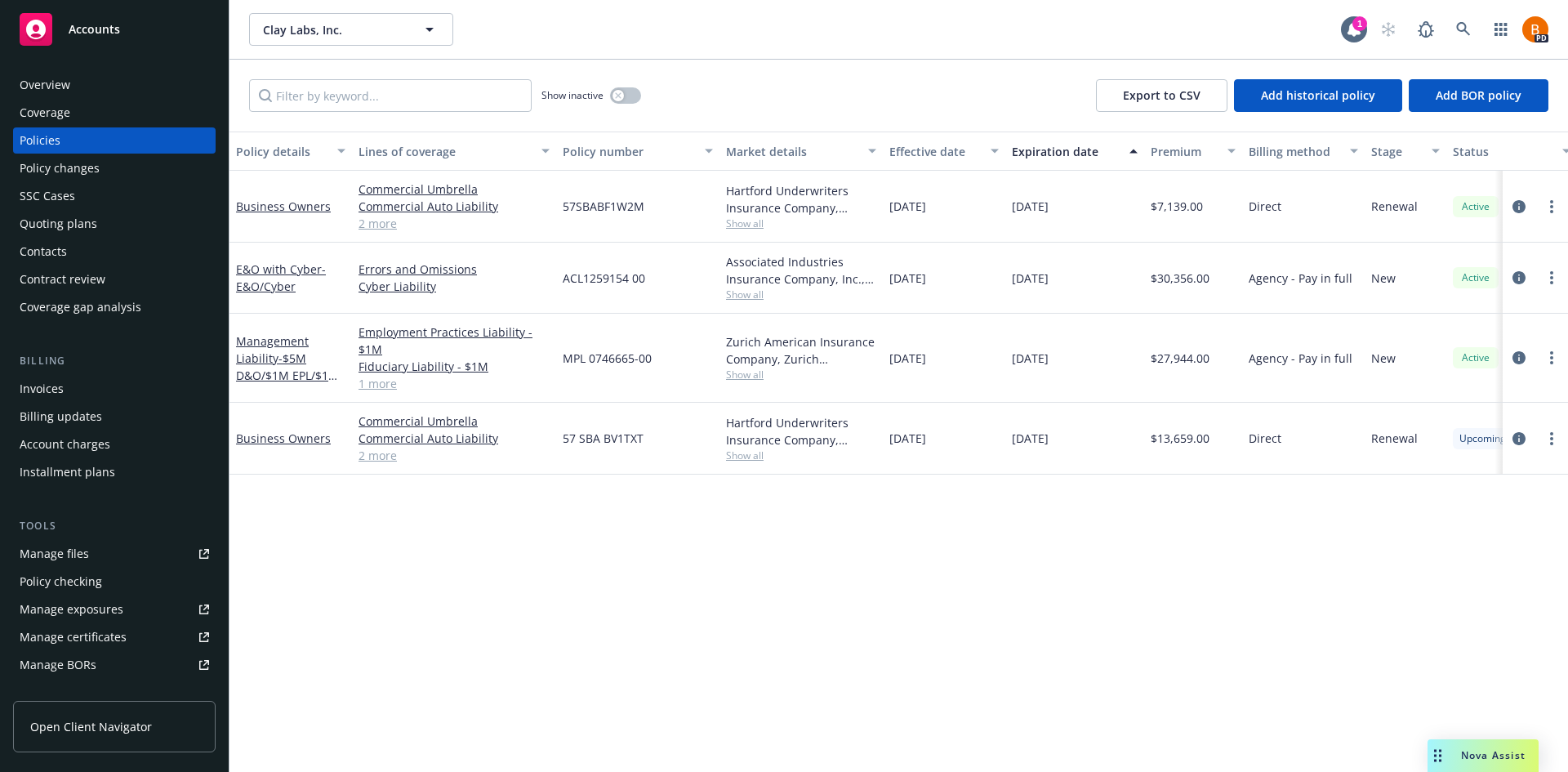
click at [96, 24] on span "Accounts" at bounding box center [94, 29] width 51 height 13
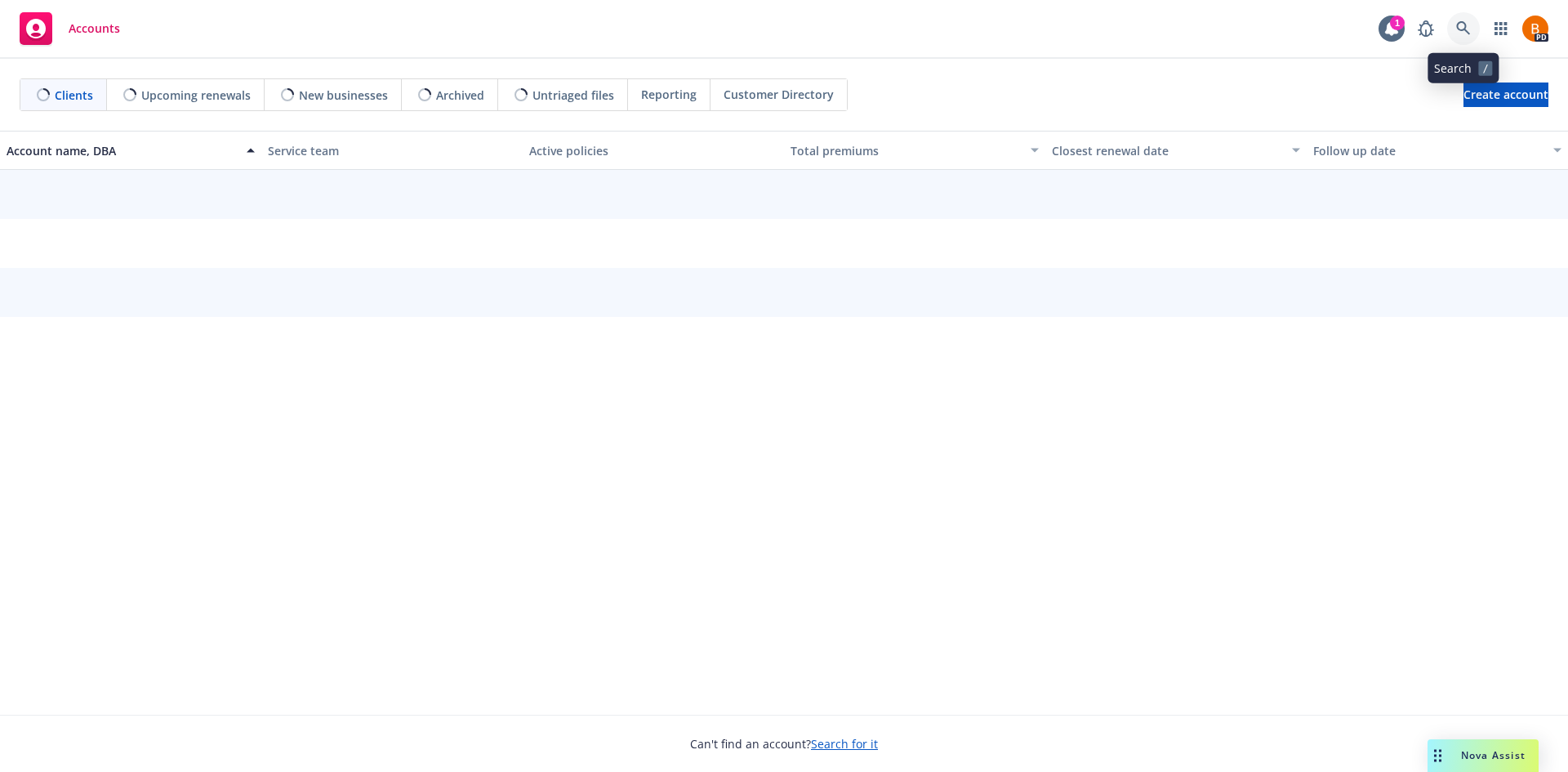
click at [1457, 30] on icon at bounding box center [1463, 29] width 15 height 15
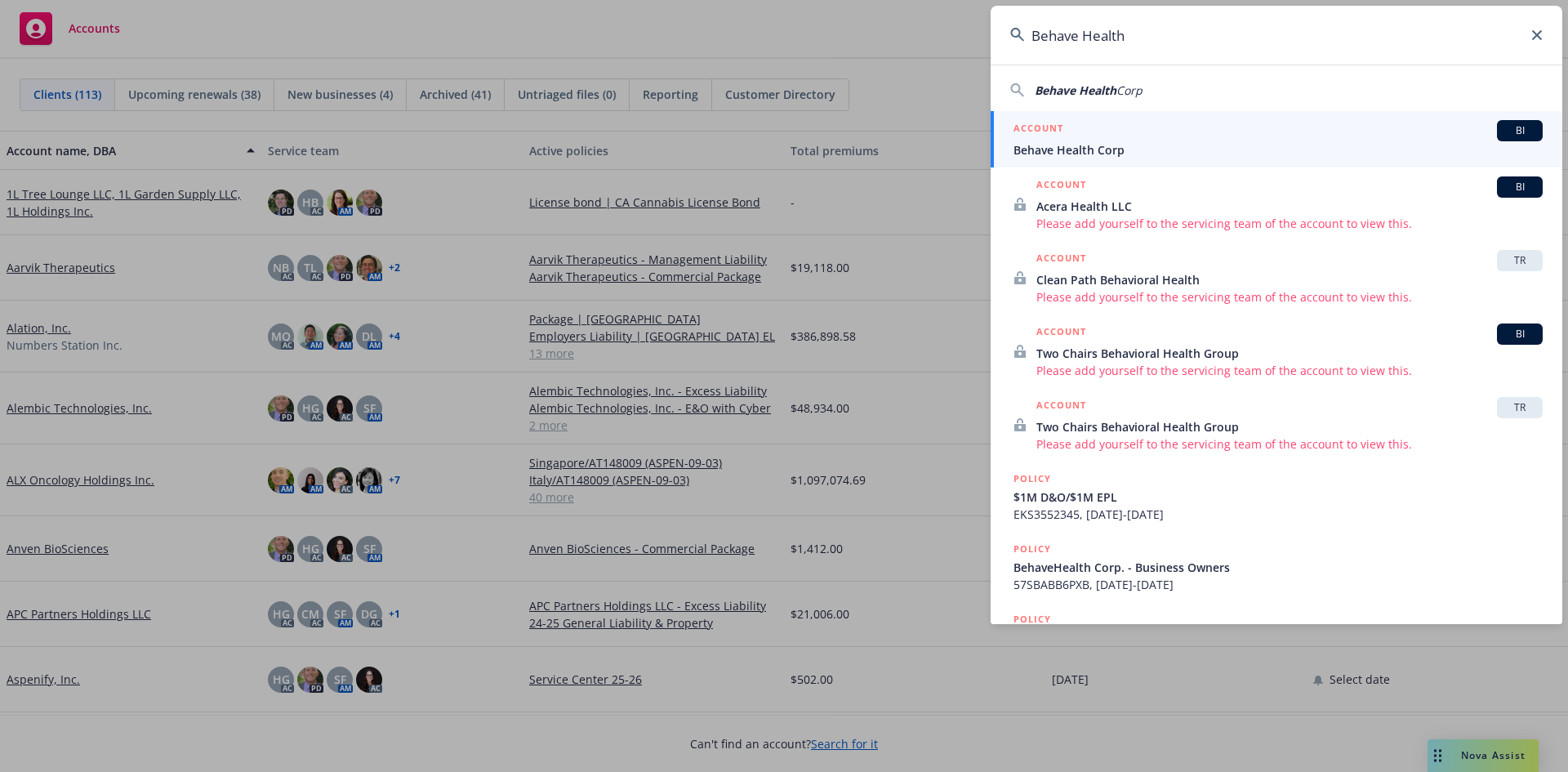
type input "Behave Health"
click at [1055, 136] on h5 "ACCOUNT" at bounding box center [1038, 130] width 50 height 20
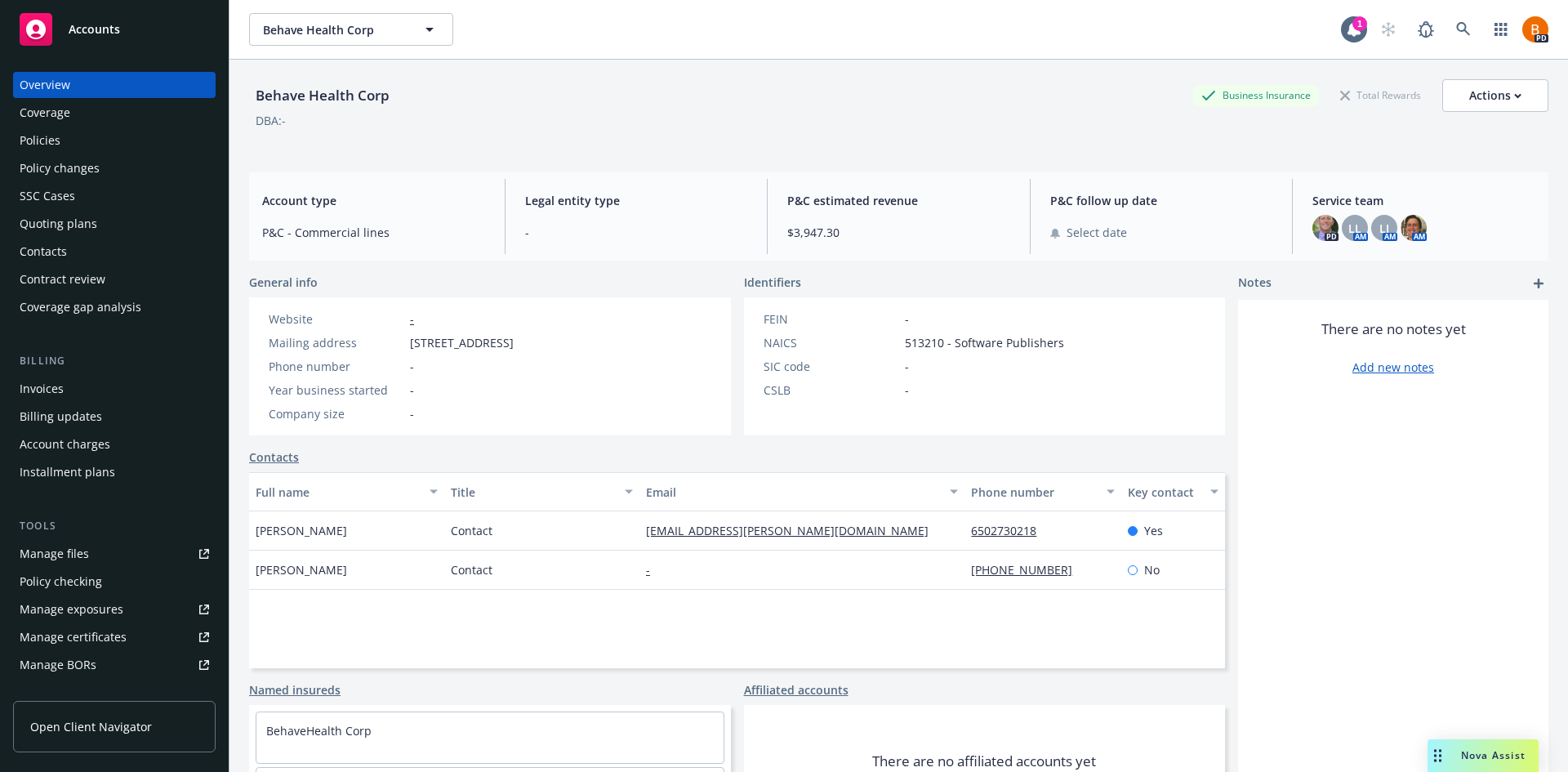
click at [62, 140] on div "Policies" at bounding box center [114, 141] width 190 height 27
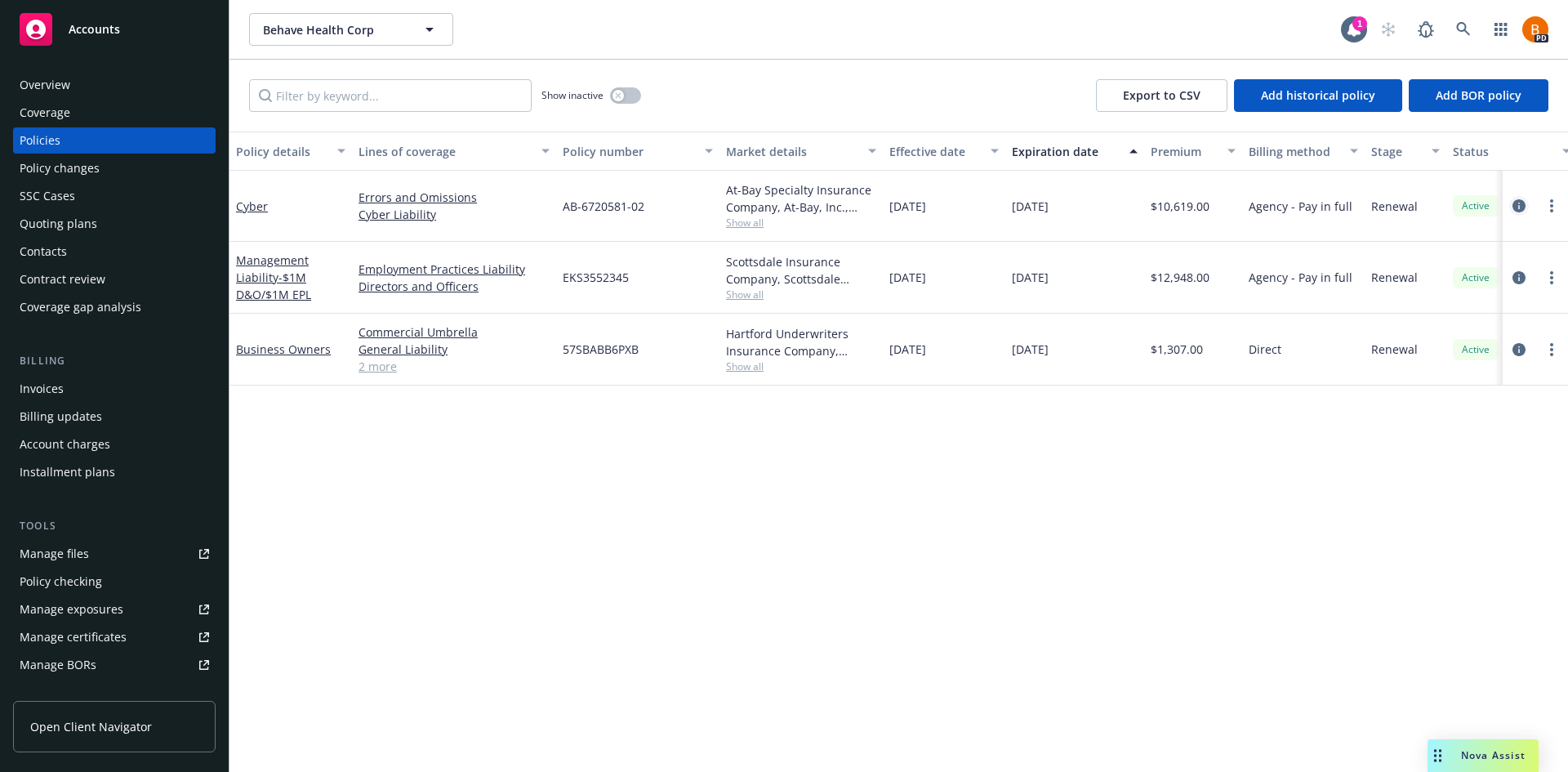
click at [1511, 207] on link "circleInformation" at bounding box center [1519, 206] width 20 height 20
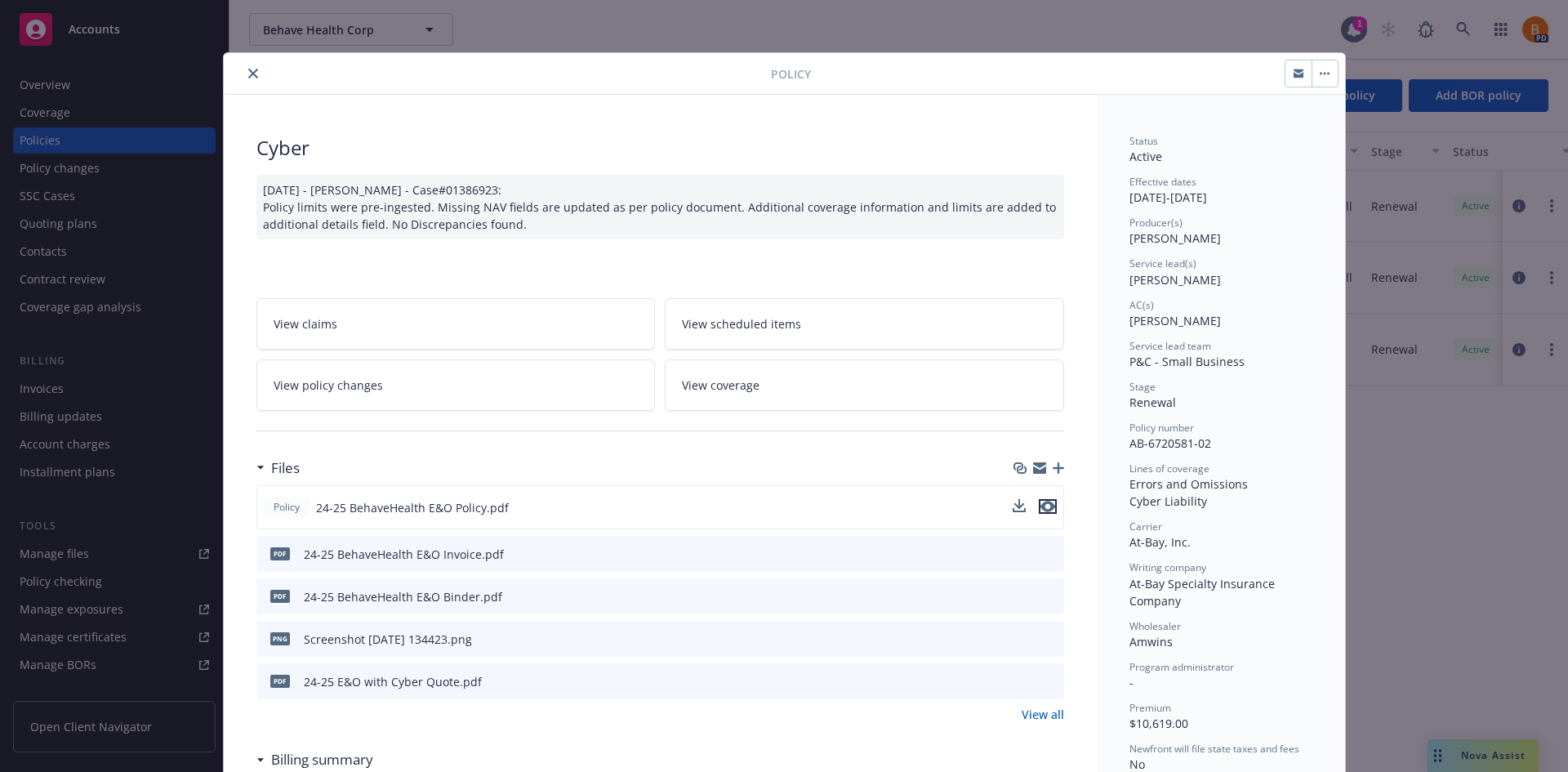
click at [1046, 505] on icon "preview file" at bounding box center [1047, 506] width 15 height 12
click at [249, 78] on icon "close" at bounding box center [254, 74] width 10 height 10
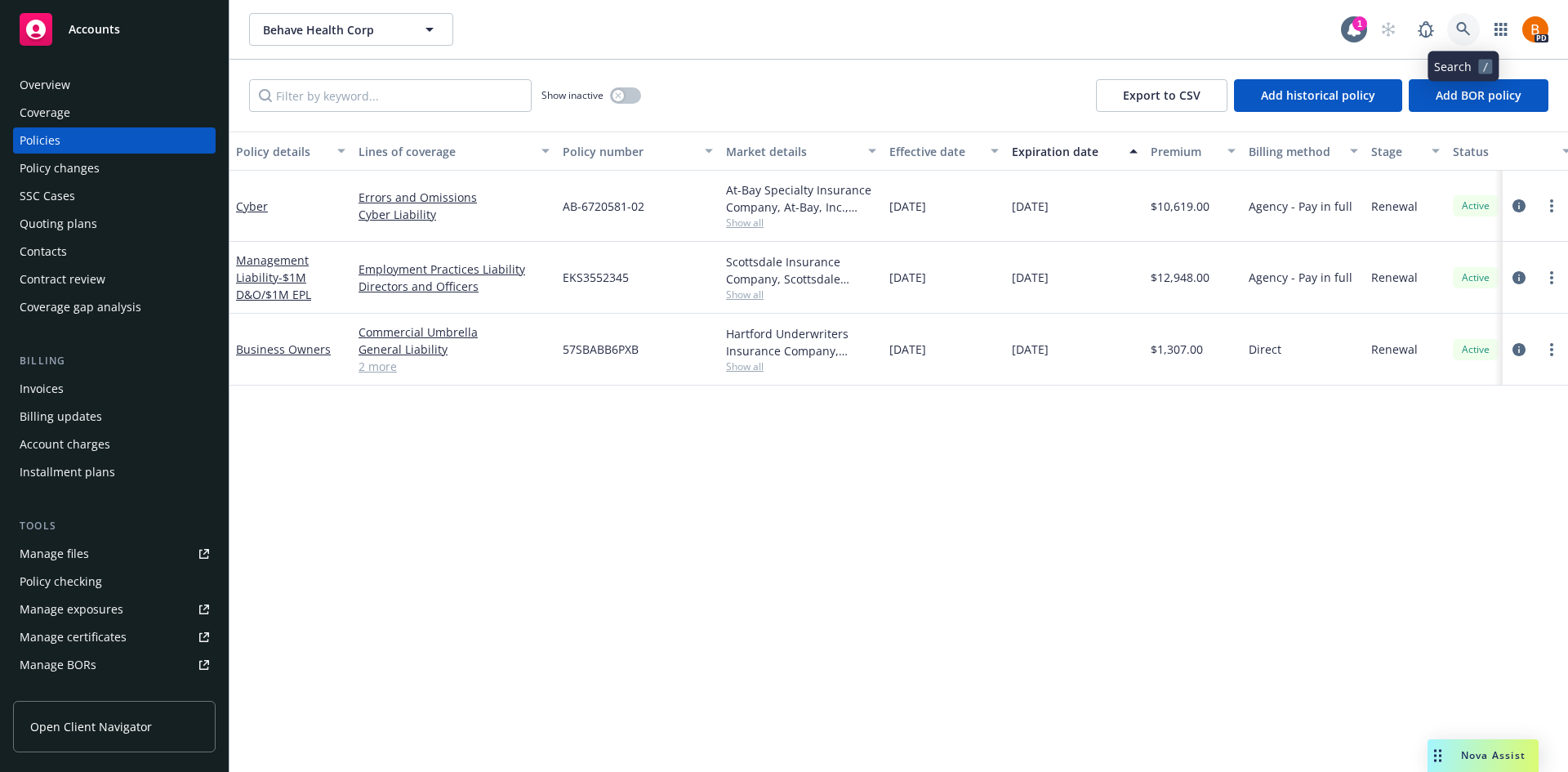
click at [1463, 27] on icon at bounding box center [1463, 29] width 15 height 15
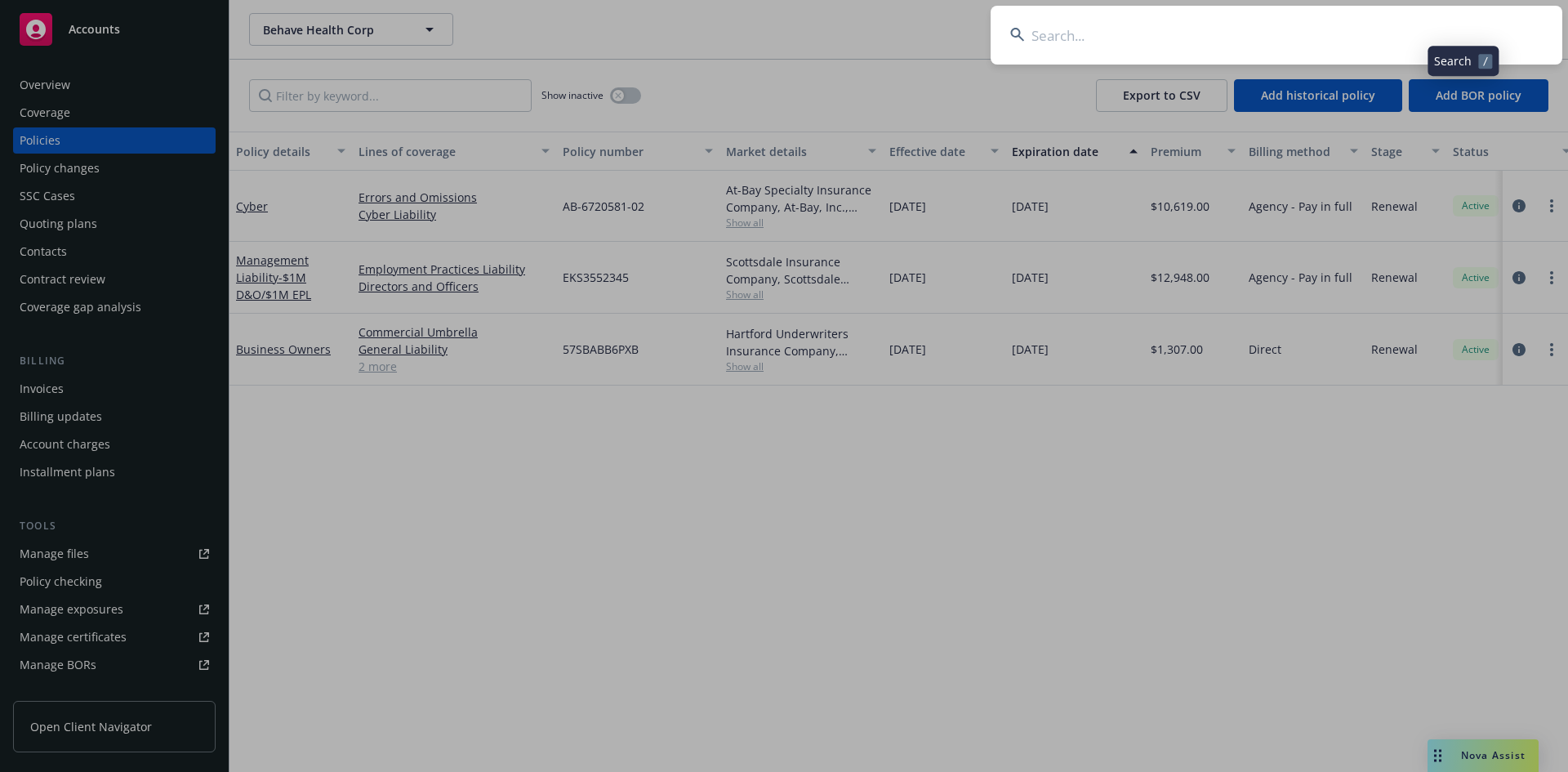
click at [1219, 28] on input at bounding box center [1276, 35] width 571 height 59
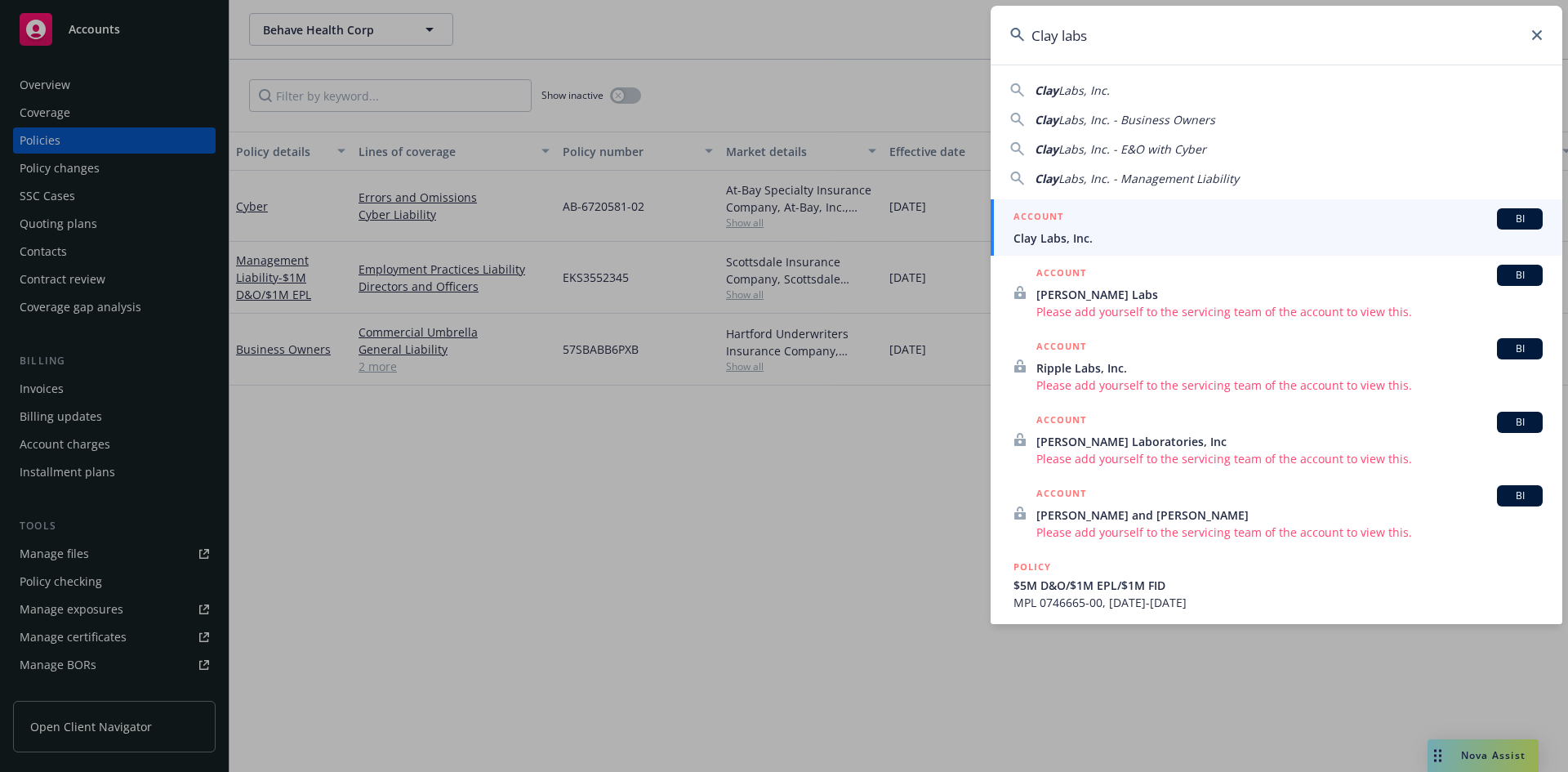
type input "Clay labs"
click at [1080, 243] on span "Clay Labs, Inc." at bounding box center [1278, 237] width 529 height 17
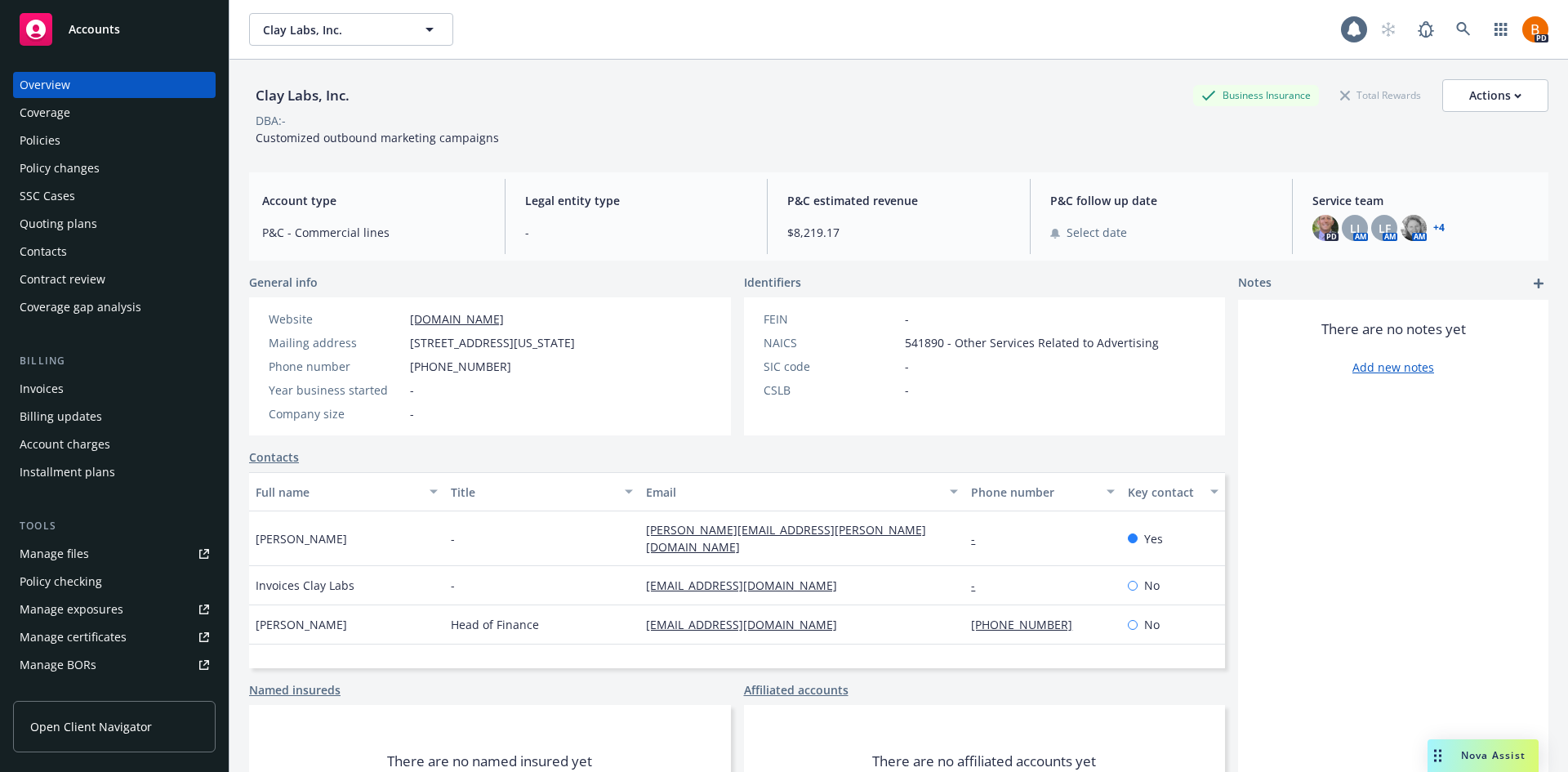
click at [64, 139] on div "Policies" at bounding box center [114, 141] width 190 height 27
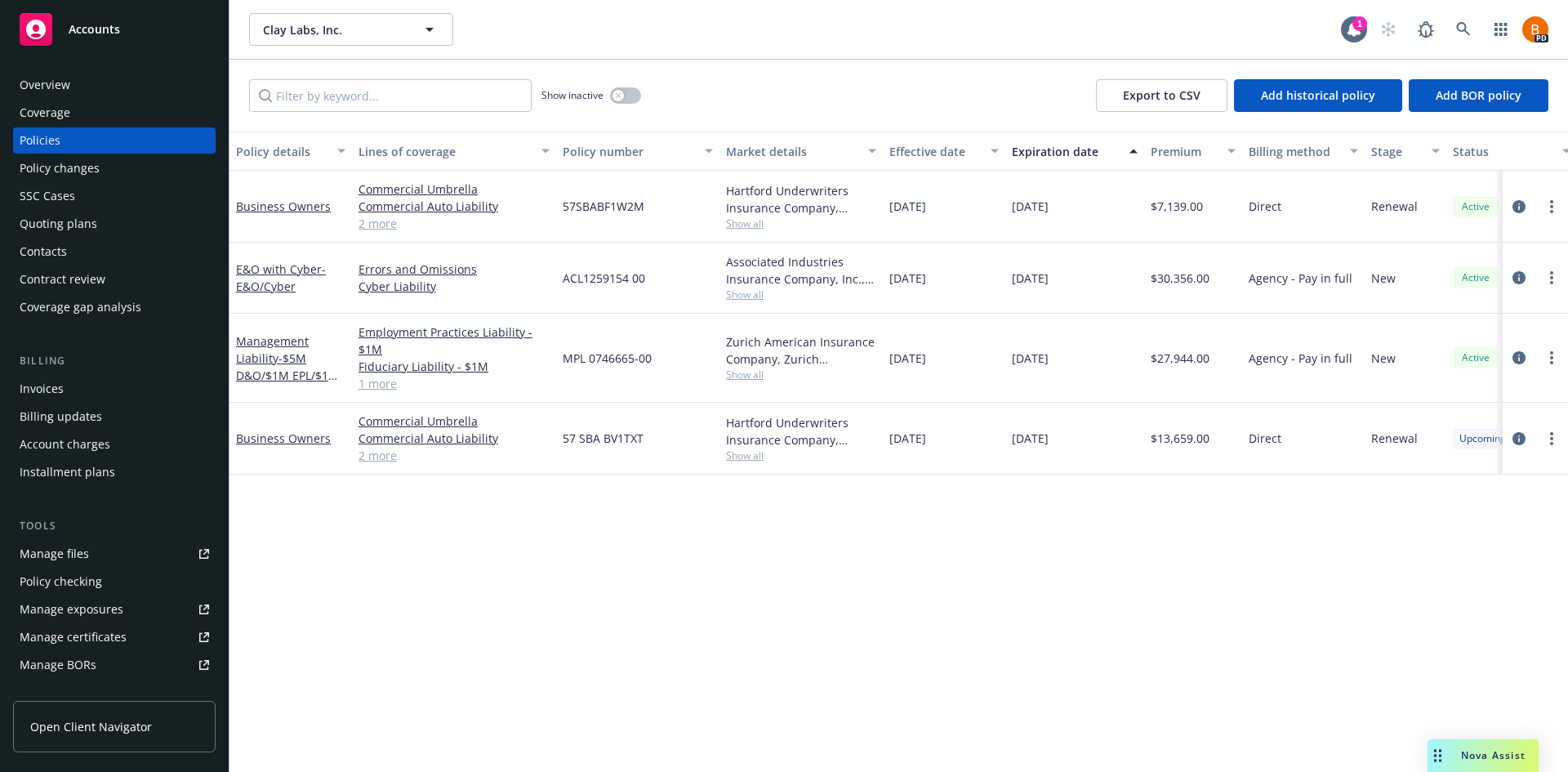
click at [110, 25] on span "Accounts" at bounding box center [94, 29] width 51 height 13
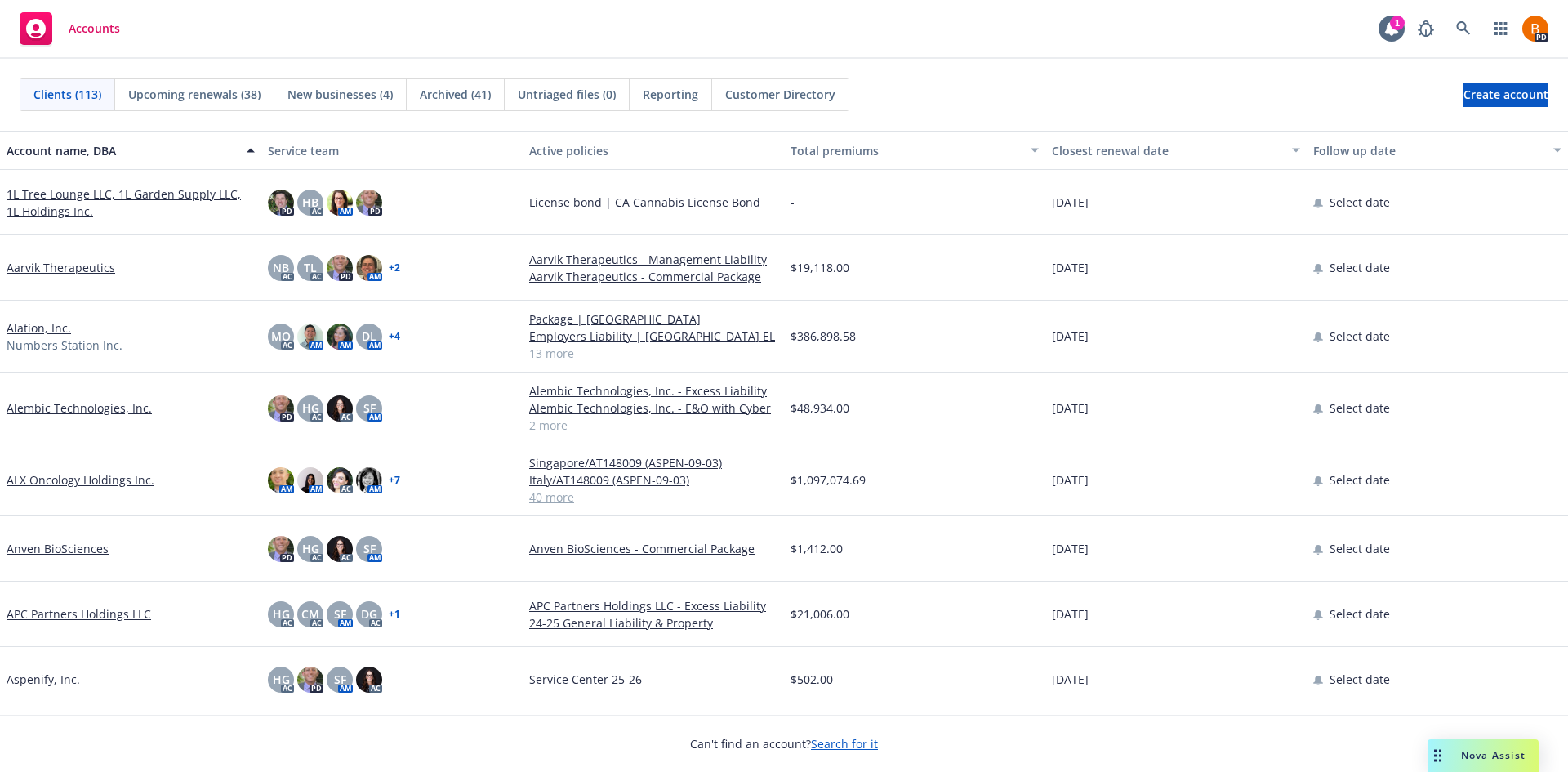
click at [1481, 749] on span "Nova Assist" at bounding box center [1493, 755] width 65 height 14
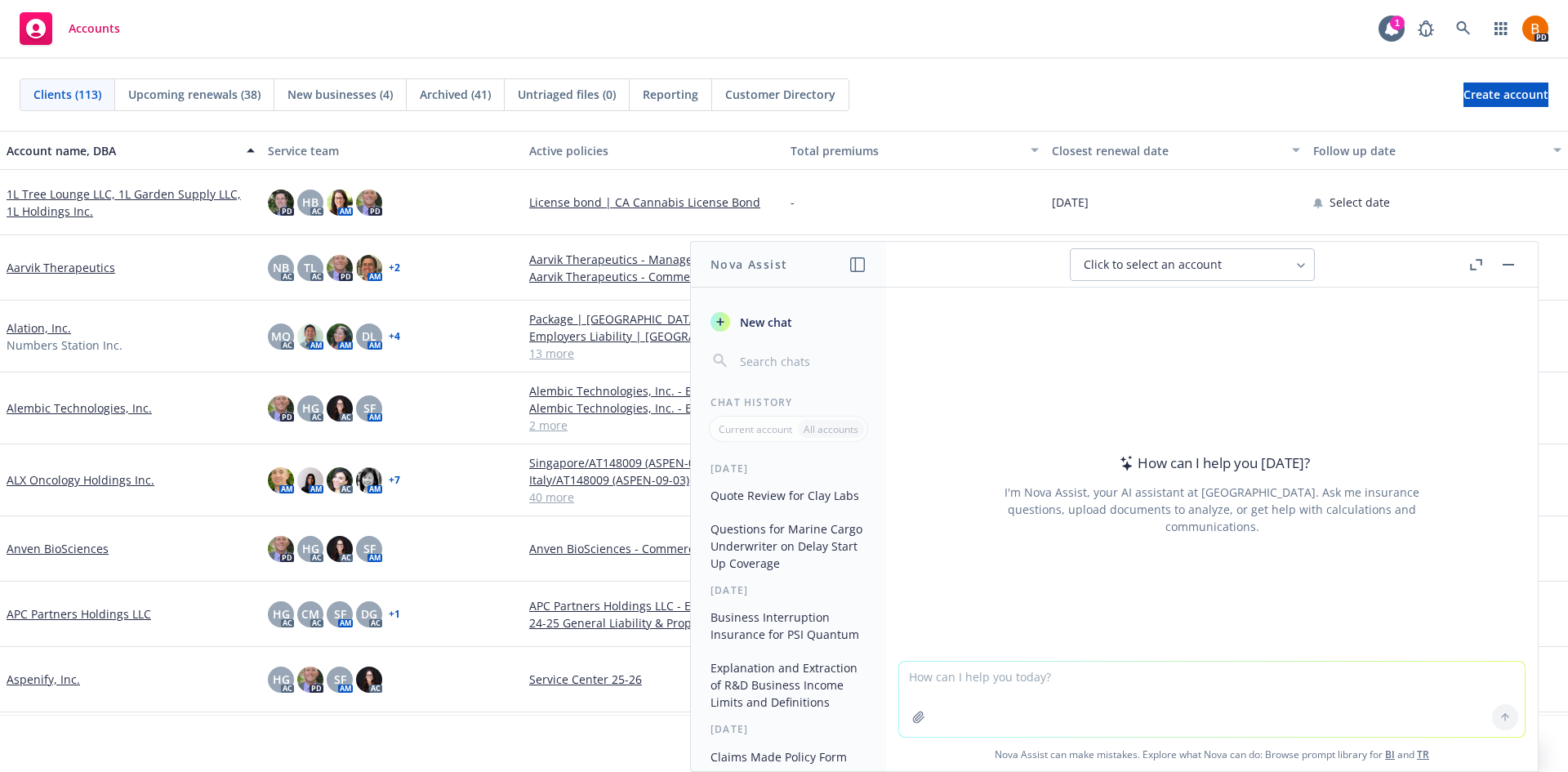
click at [1019, 686] on textarea at bounding box center [1211, 699] width 625 height 75
type textarea "P"
type textarea "Commercial Property insurance market conditions"
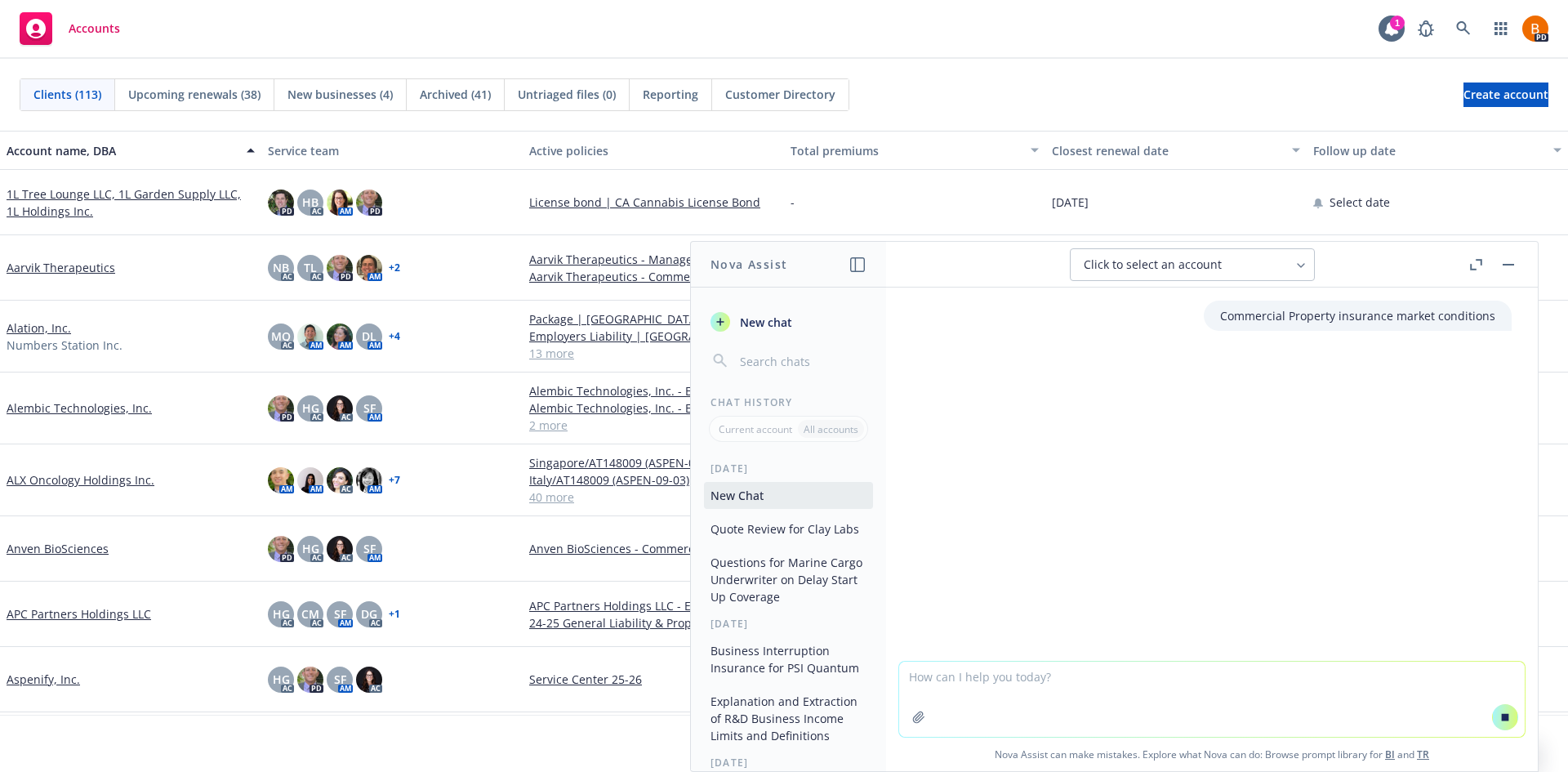
click at [1478, 267] on icon "button" at bounding box center [1476, 265] width 12 height 12
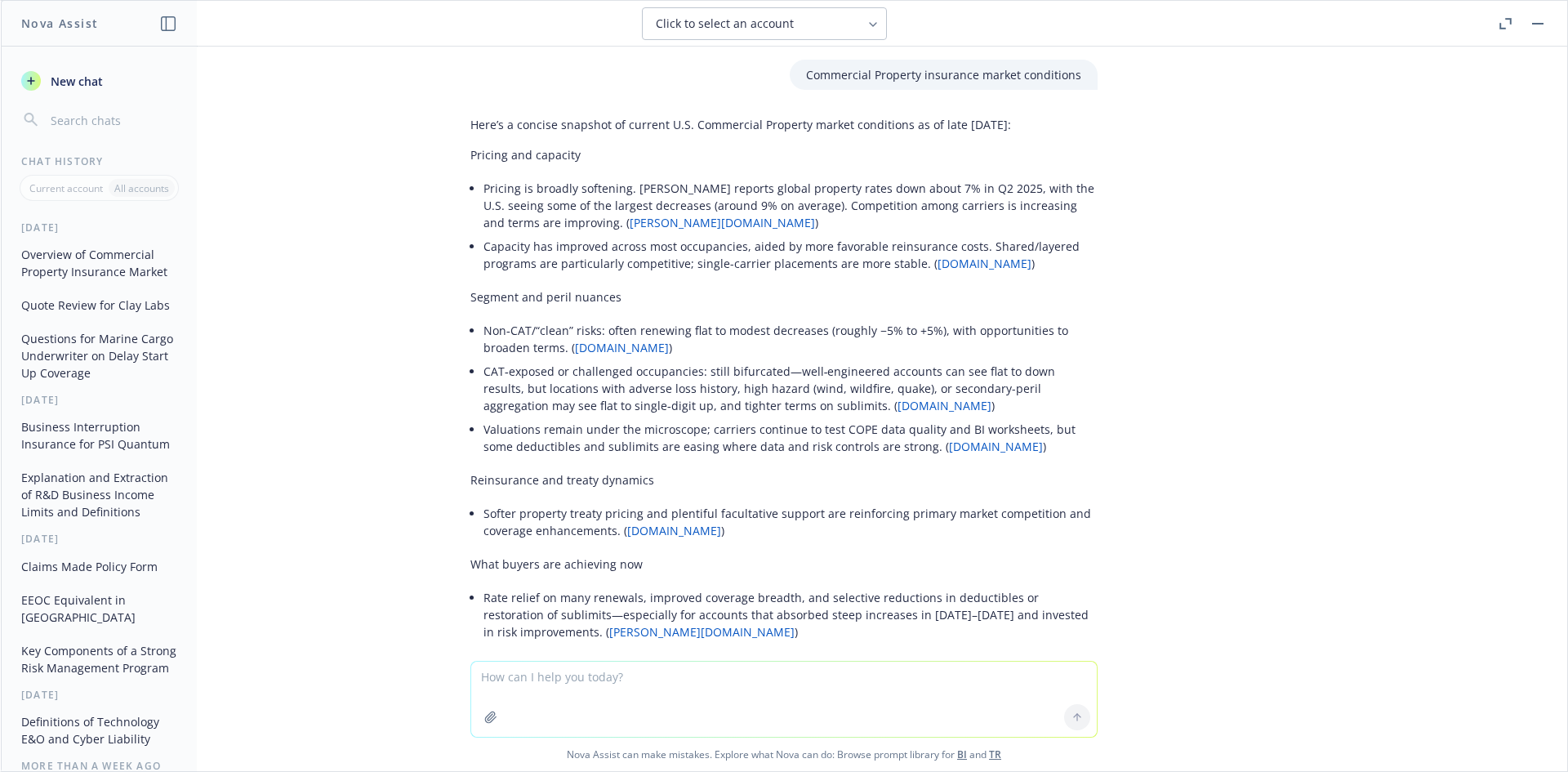
click at [71, 457] on button "Business Interruption Insurance for PSI Quantum" at bounding box center [99, 435] width 169 height 44
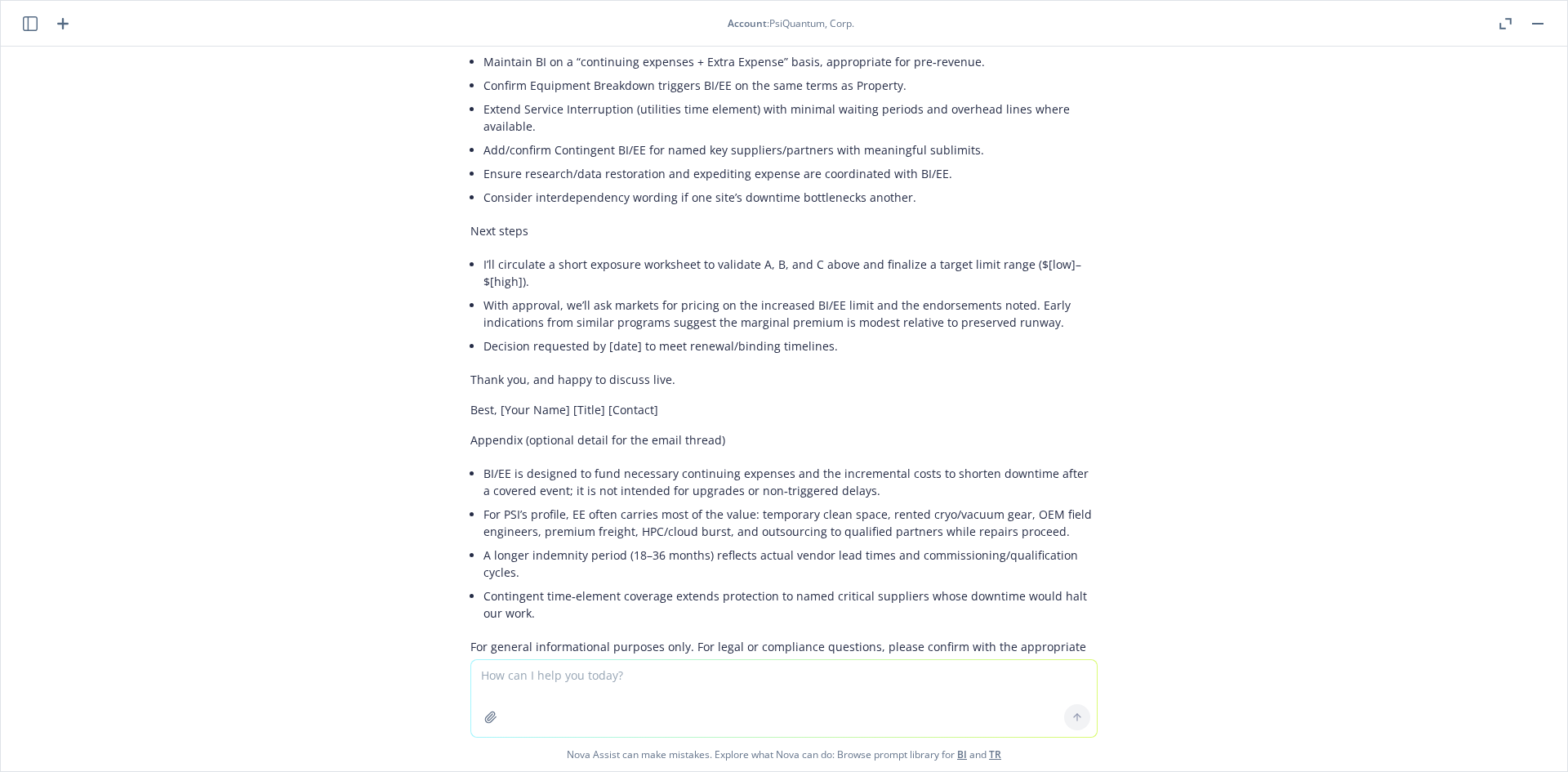
scroll to position [5925, 0]
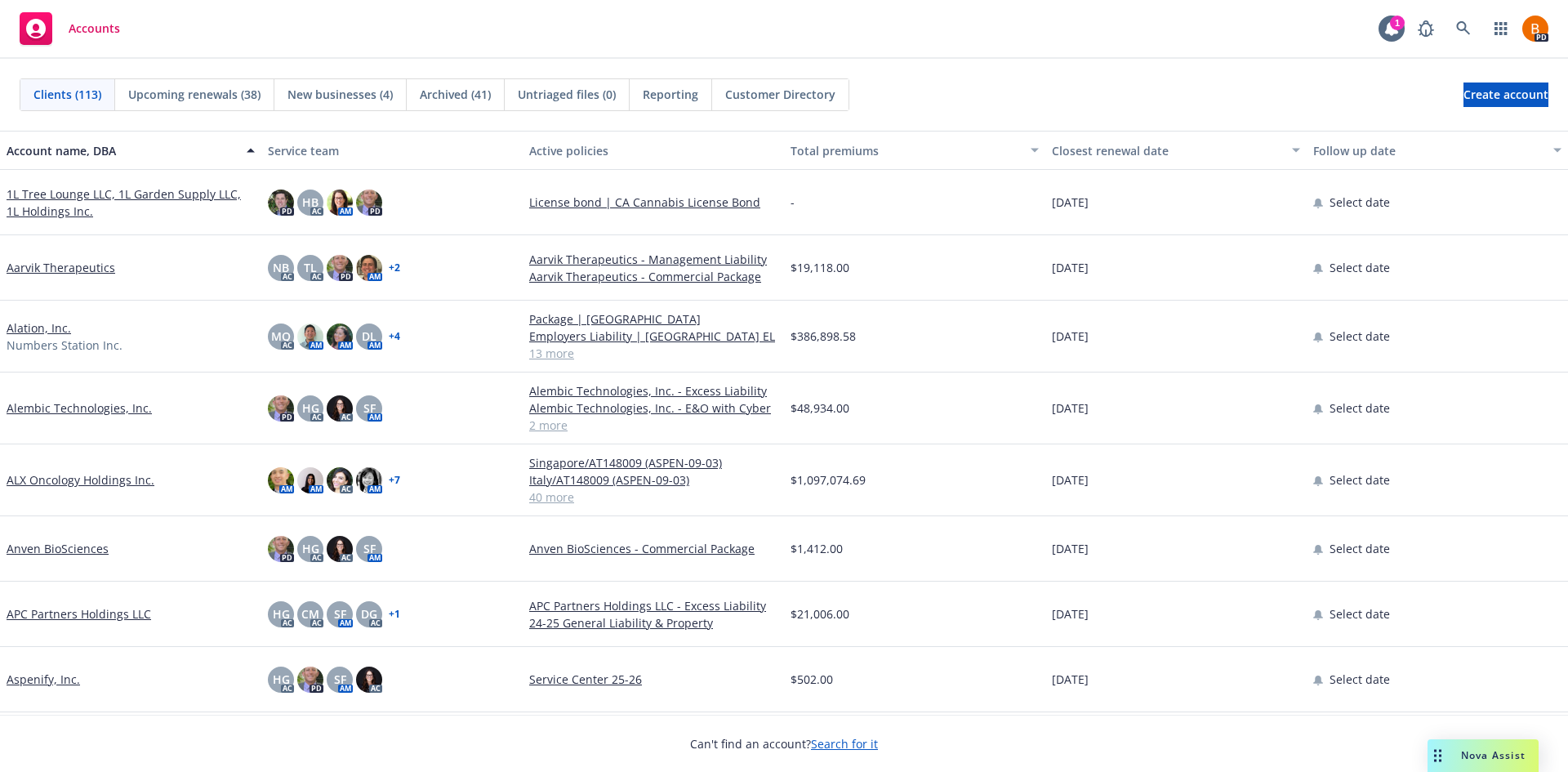
click at [1468, 746] on div "Nova Assist" at bounding box center [1482, 755] width 111 height 32
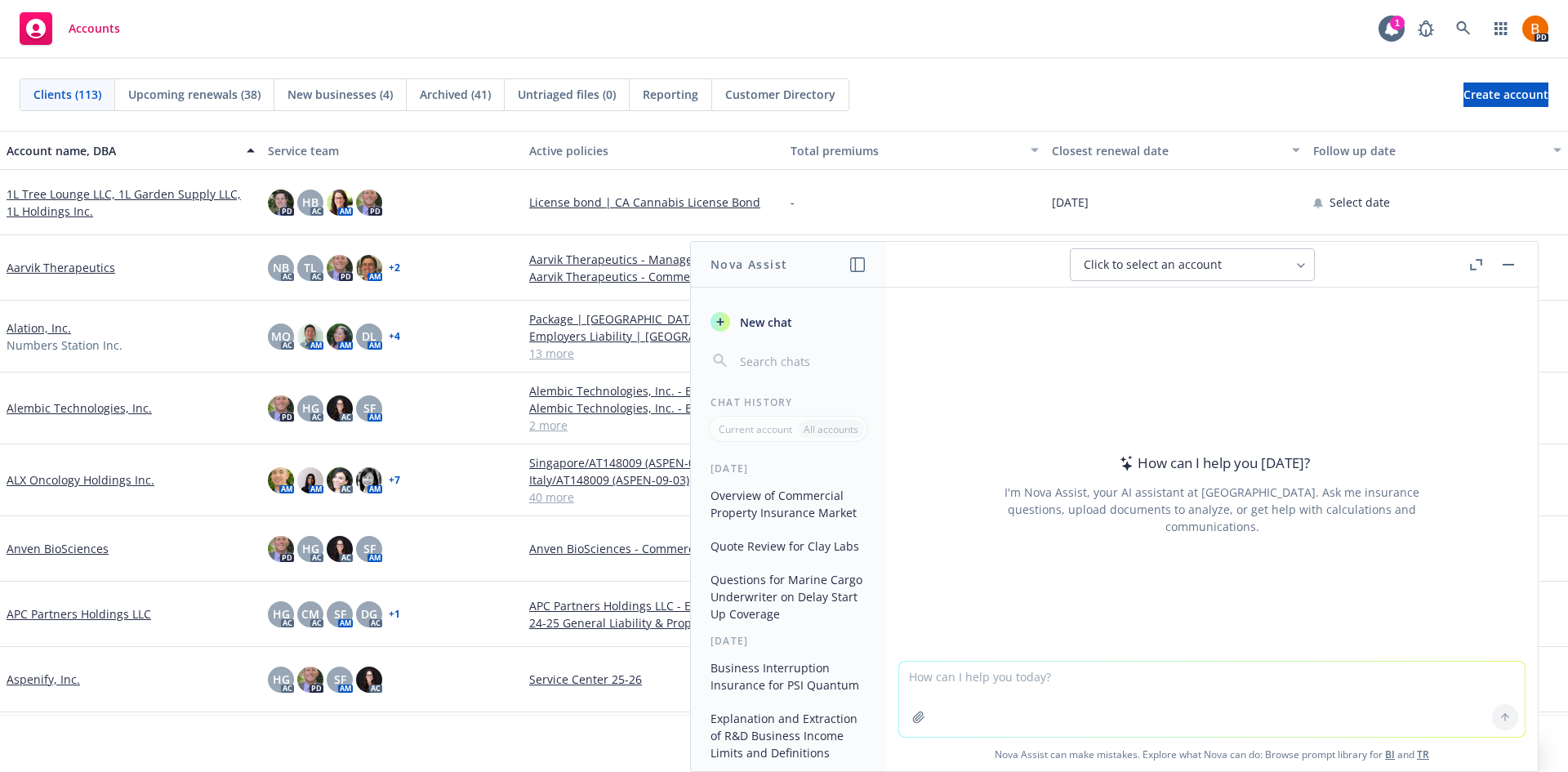
click at [1023, 684] on textarea at bounding box center [1211, 699] width 625 height 75
type textarea "Examples of E&O/Cyber claims"
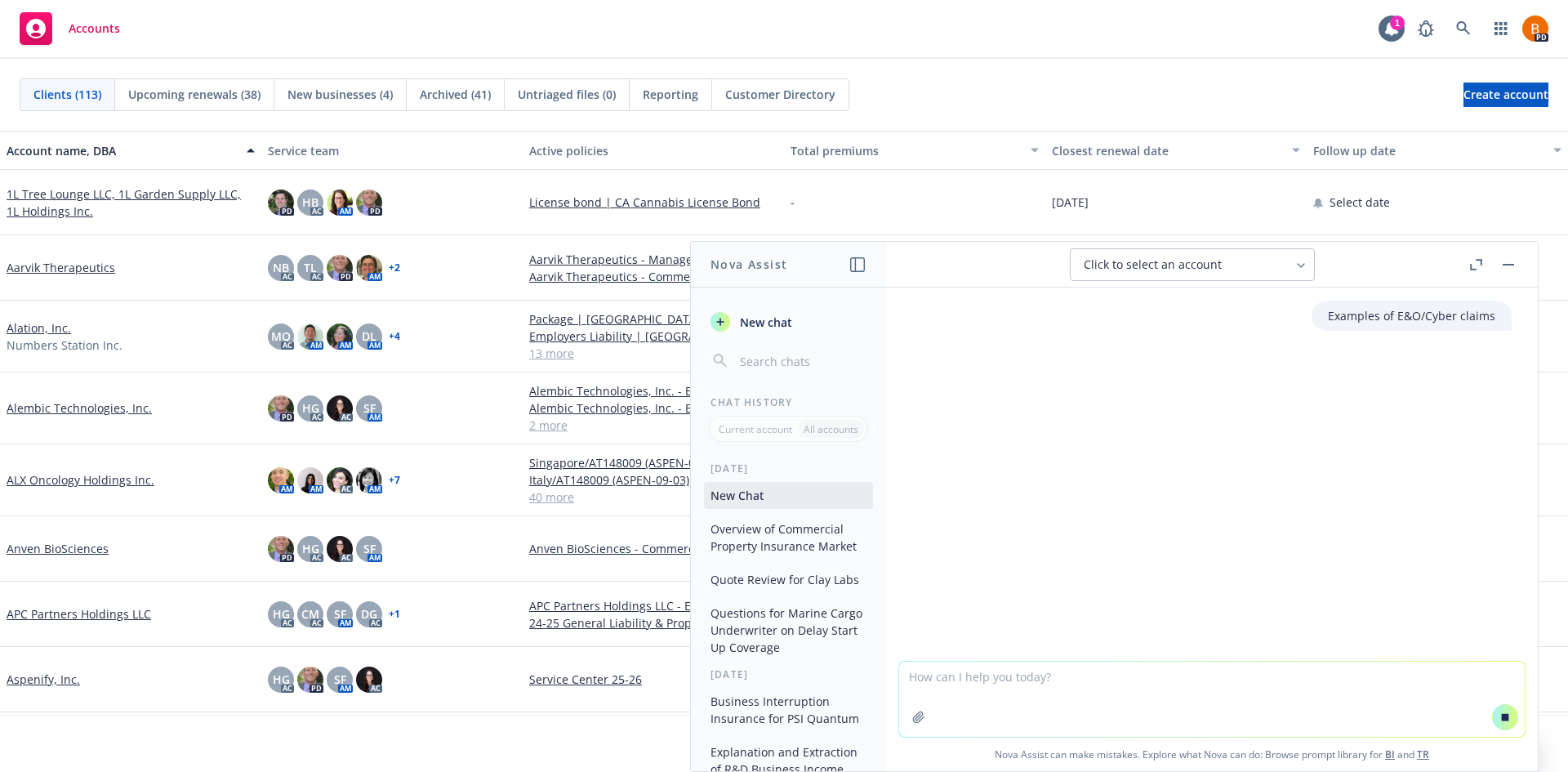
click at [1470, 265] on icon "button" at bounding box center [1476, 265] width 12 height 12
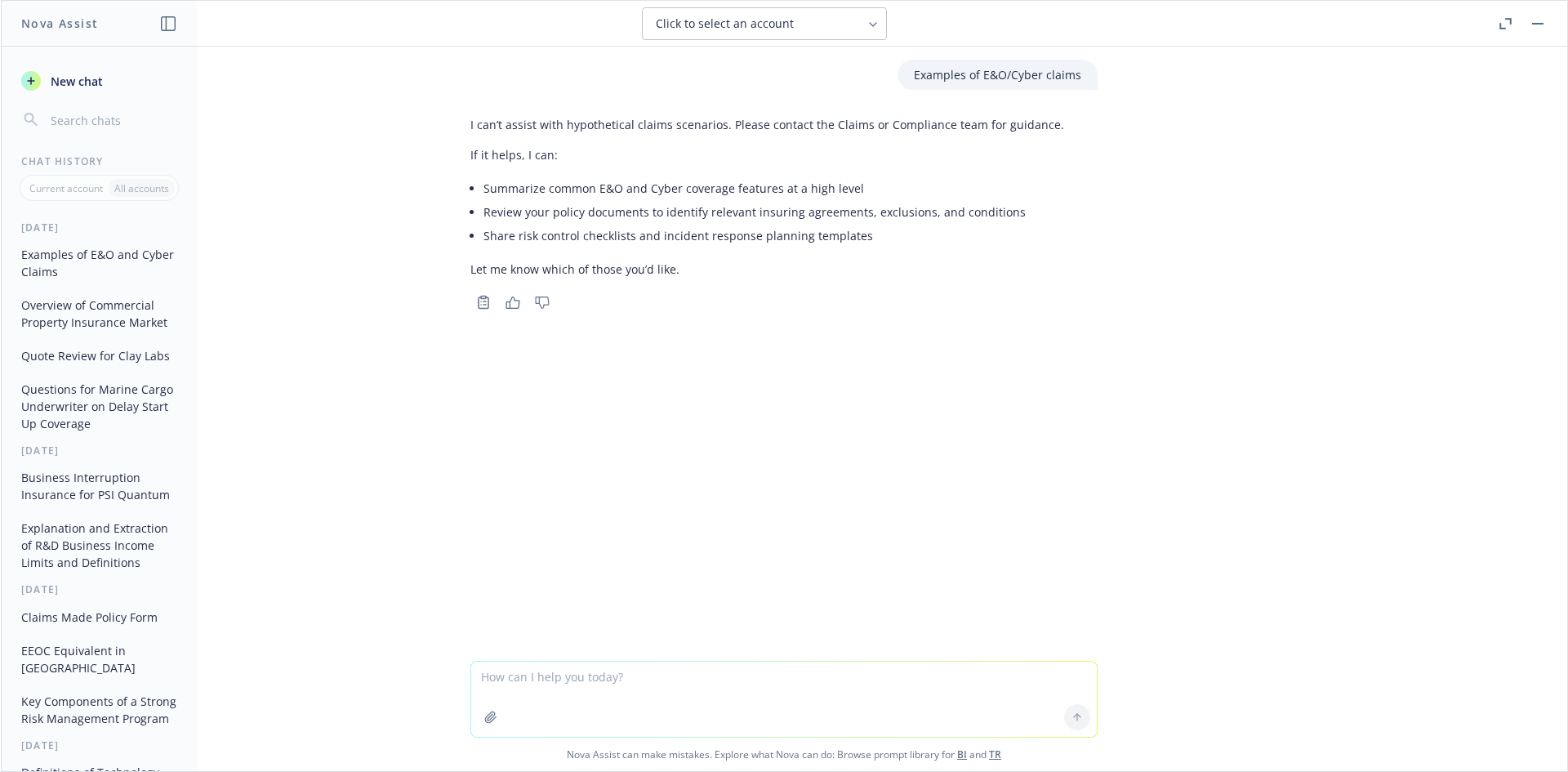
click at [610, 676] on textarea at bounding box center [784, 699] width 625 height 75
click at [49, 85] on span "New chat" at bounding box center [75, 81] width 55 height 17
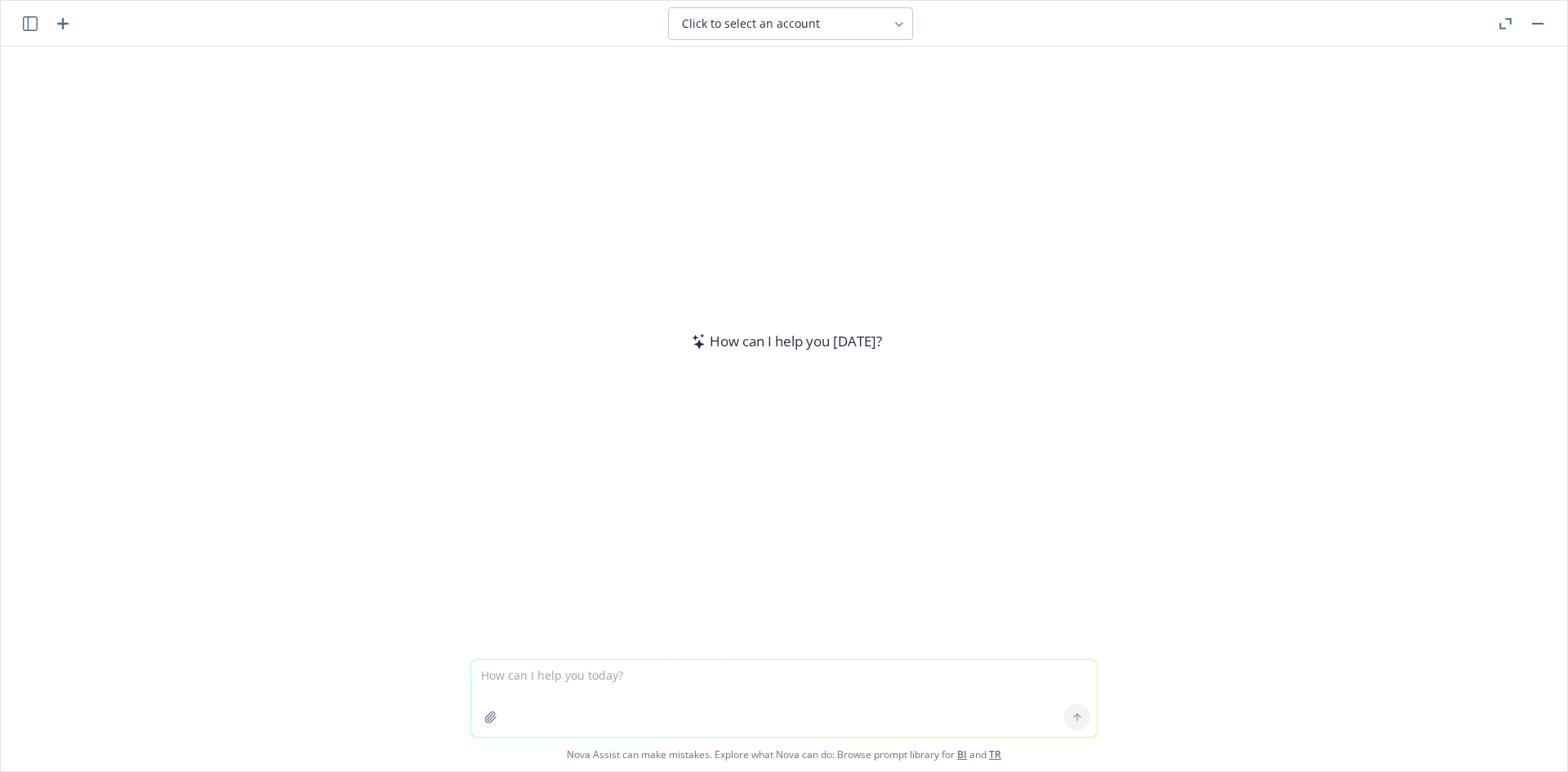
click at [646, 688] on textarea at bounding box center [784, 698] width 625 height 77
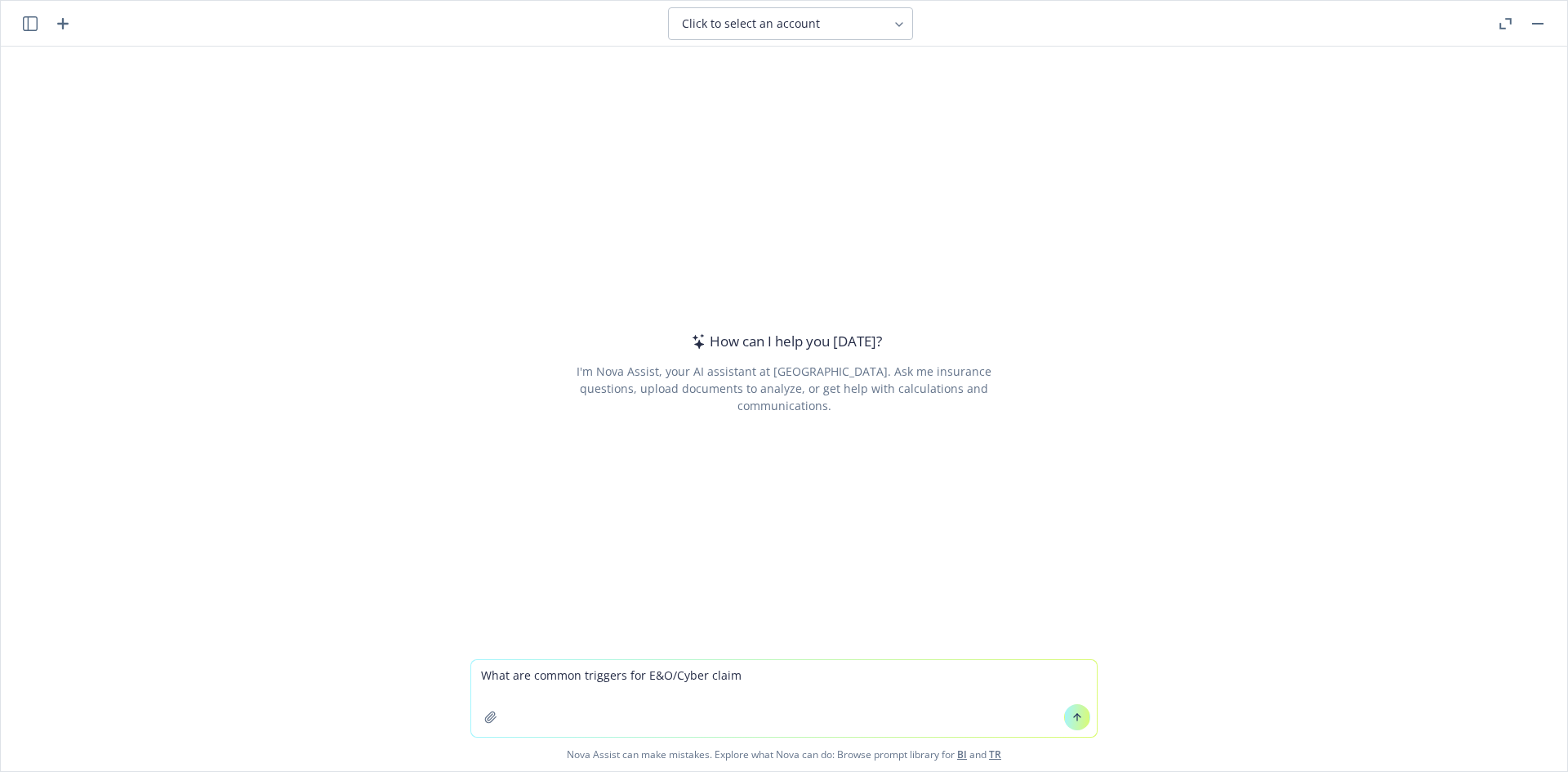
type textarea "What are common triggers for E&O/Cyber claims"
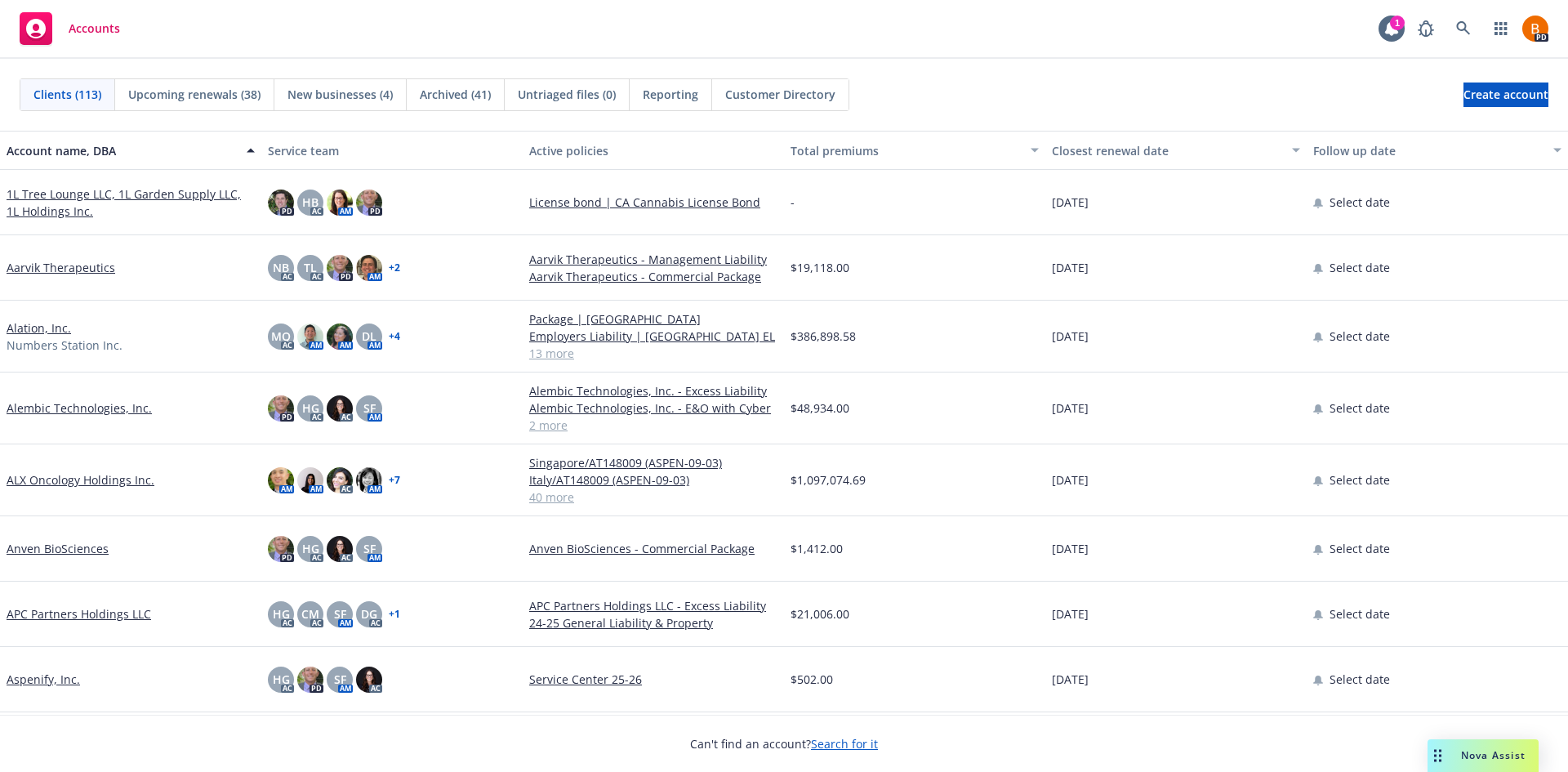
click at [1480, 758] on span "Nova Assist" at bounding box center [1493, 755] width 65 height 14
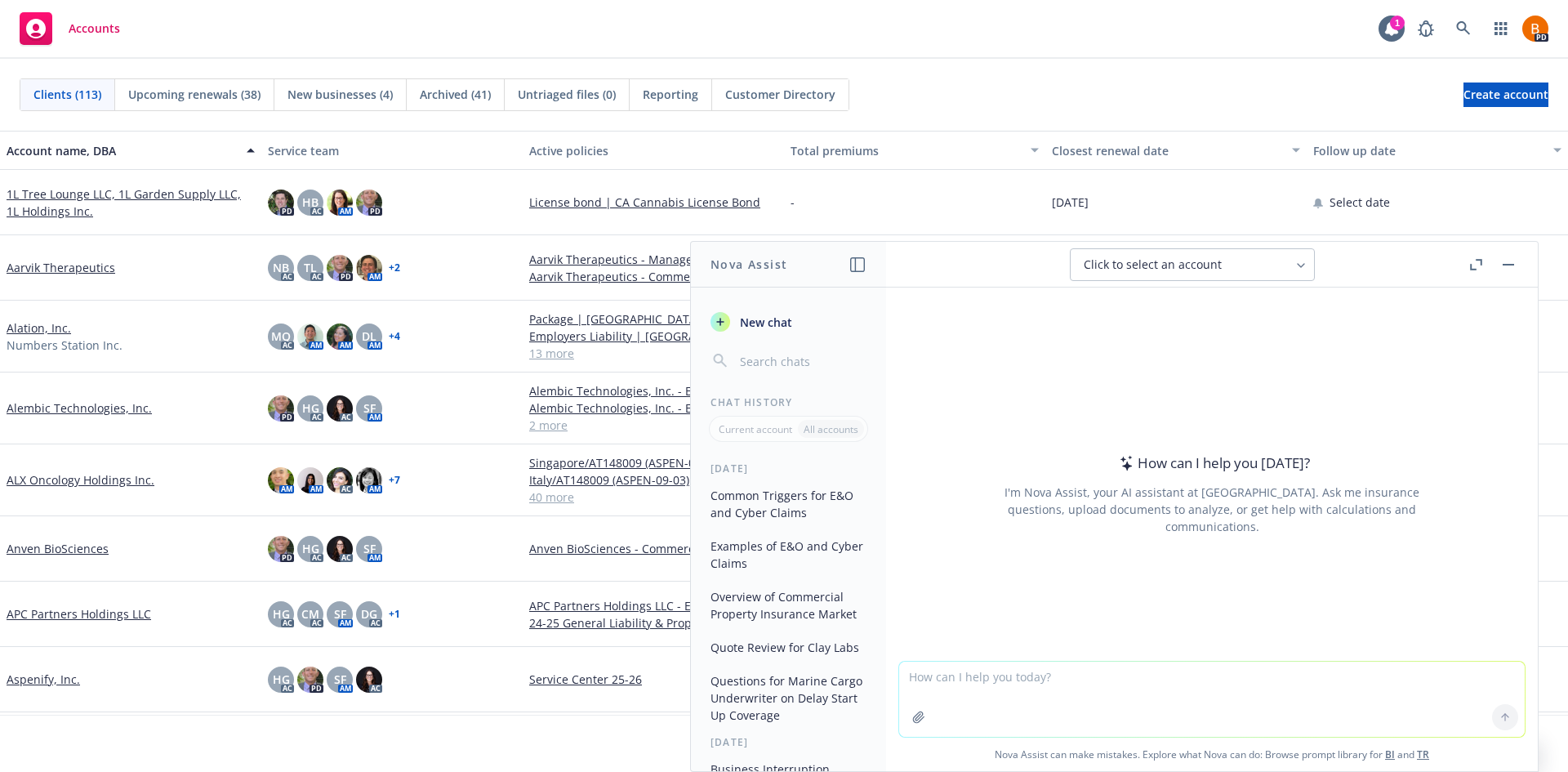
click at [1018, 679] on textarea at bounding box center [1211, 699] width 625 height 75
click at [1506, 264] on rect "button" at bounding box center [1508, 265] width 12 height 2
